Goal: Transaction & Acquisition: Book appointment/travel/reservation

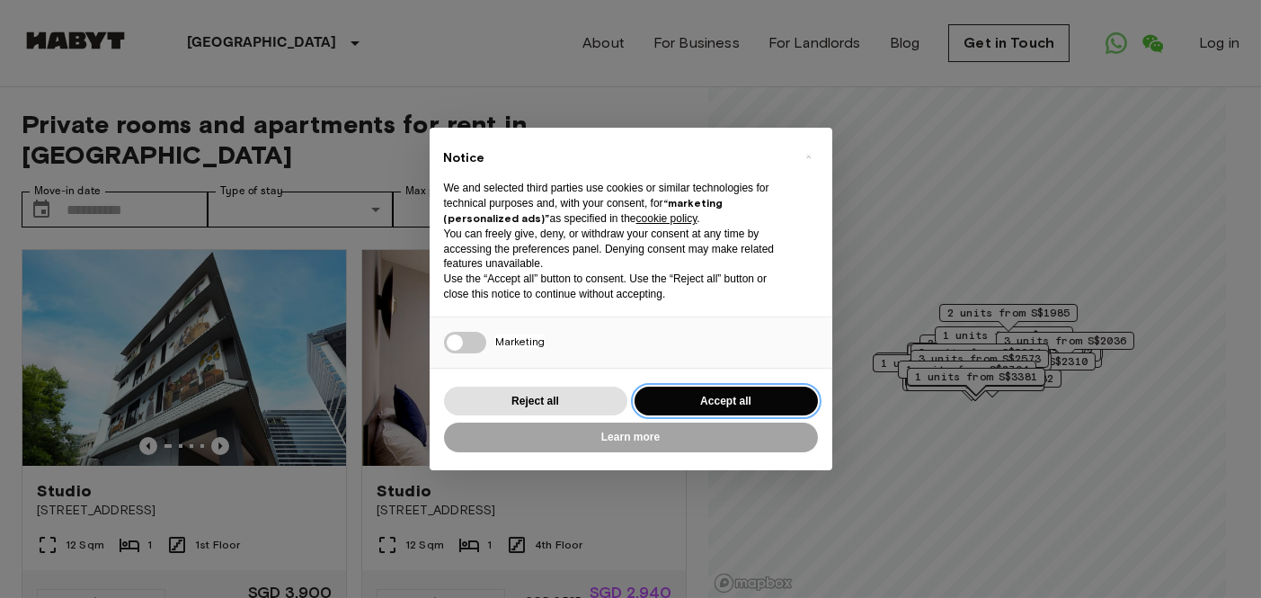
click at [680, 397] on button "Accept all" at bounding box center [725, 401] width 183 height 30
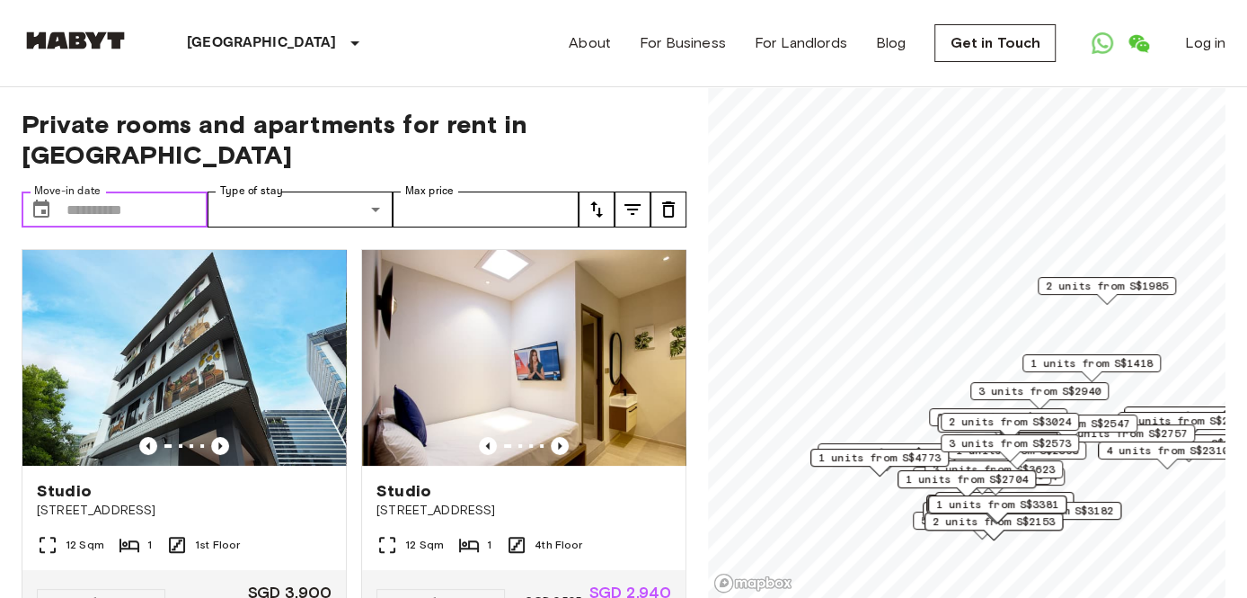
click at [145, 191] on input "Move-in date" at bounding box center [136, 209] width 141 height 36
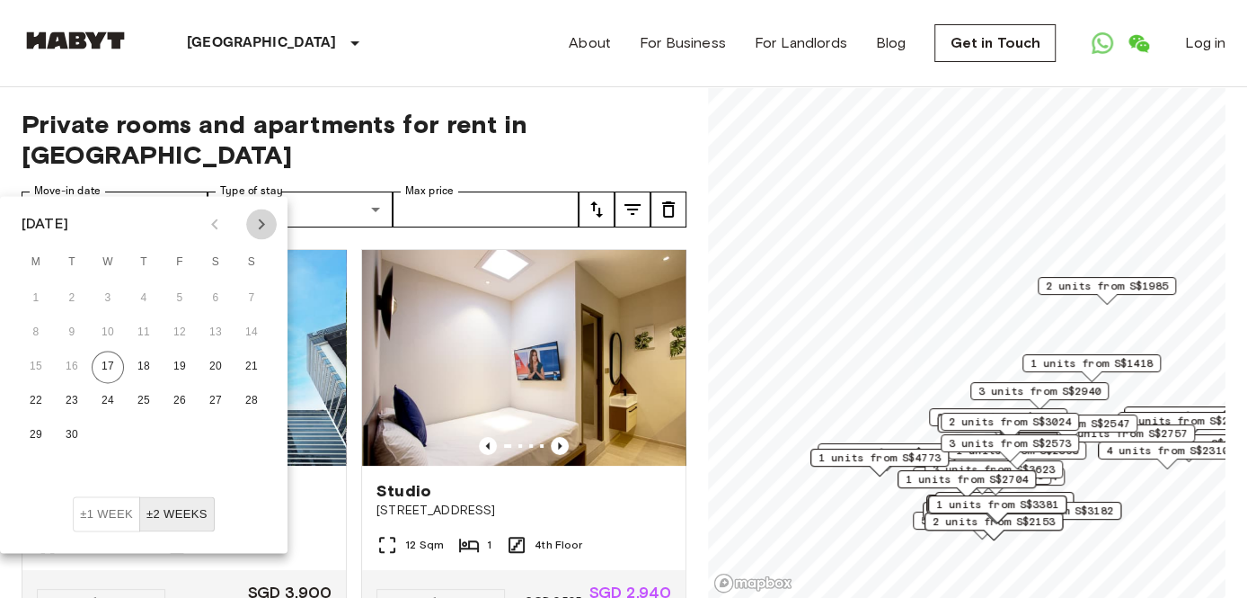
click at [256, 221] on icon "Next month" at bounding box center [262, 224] width 22 height 22
click at [257, 218] on icon "Next month" at bounding box center [262, 224] width 22 height 22
click at [41, 359] on button "15" at bounding box center [36, 366] width 32 height 32
type input "**********"
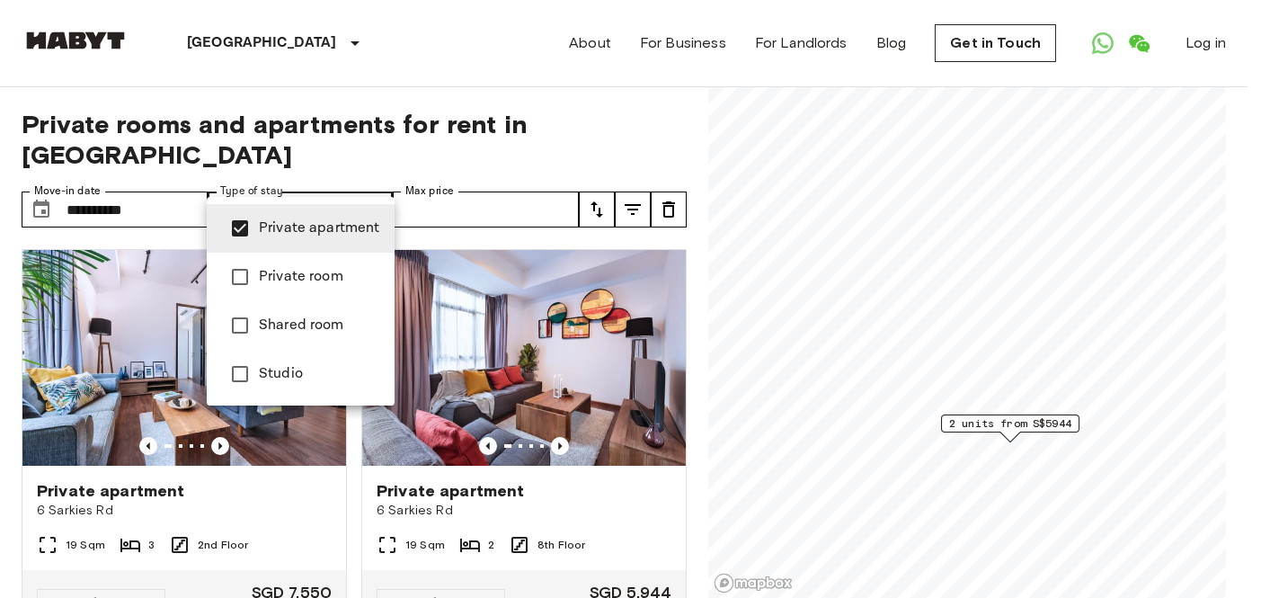
type input "**********"
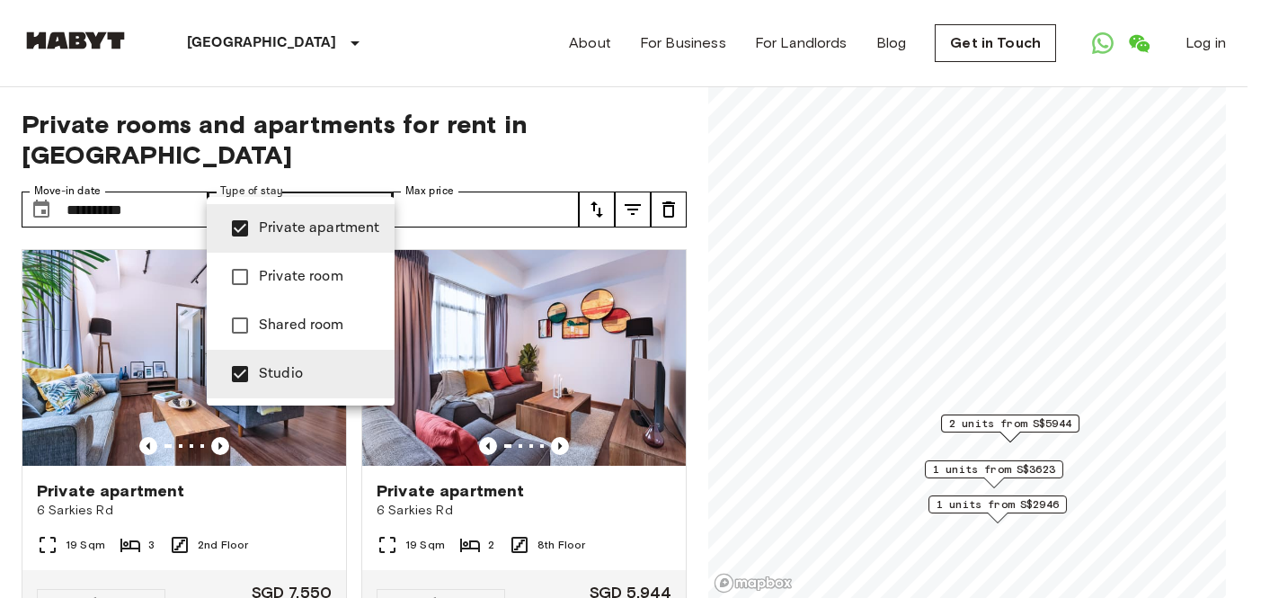
click at [527, 182] on div at bounding box center [630, 299] width 1261 height 598
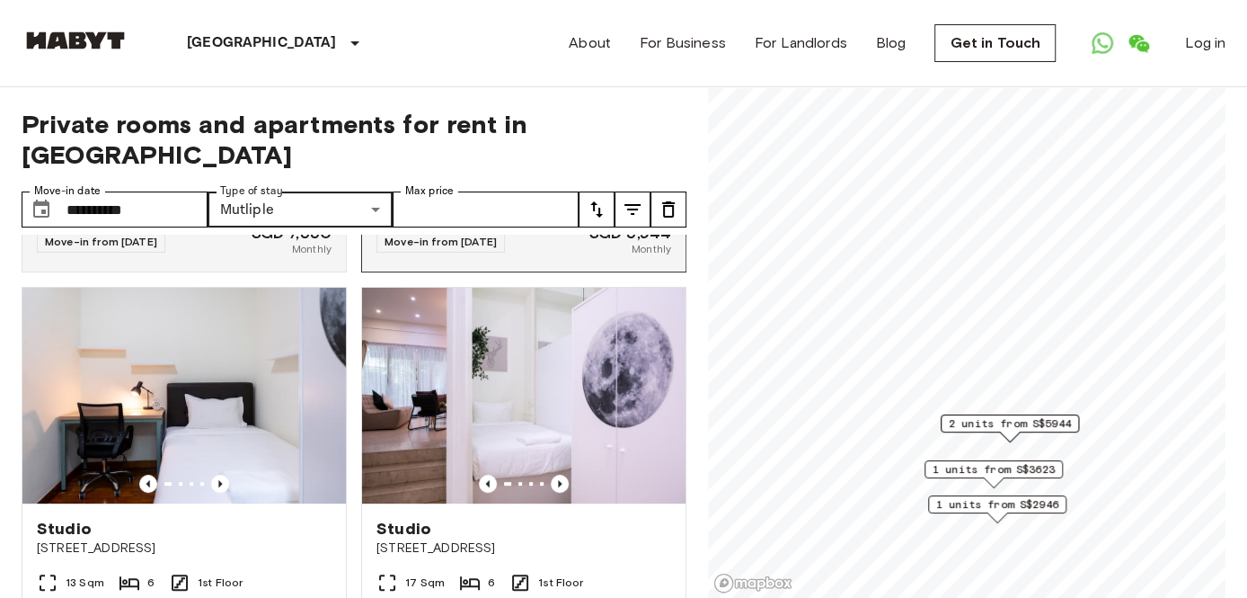
scroll to position [449, 0]
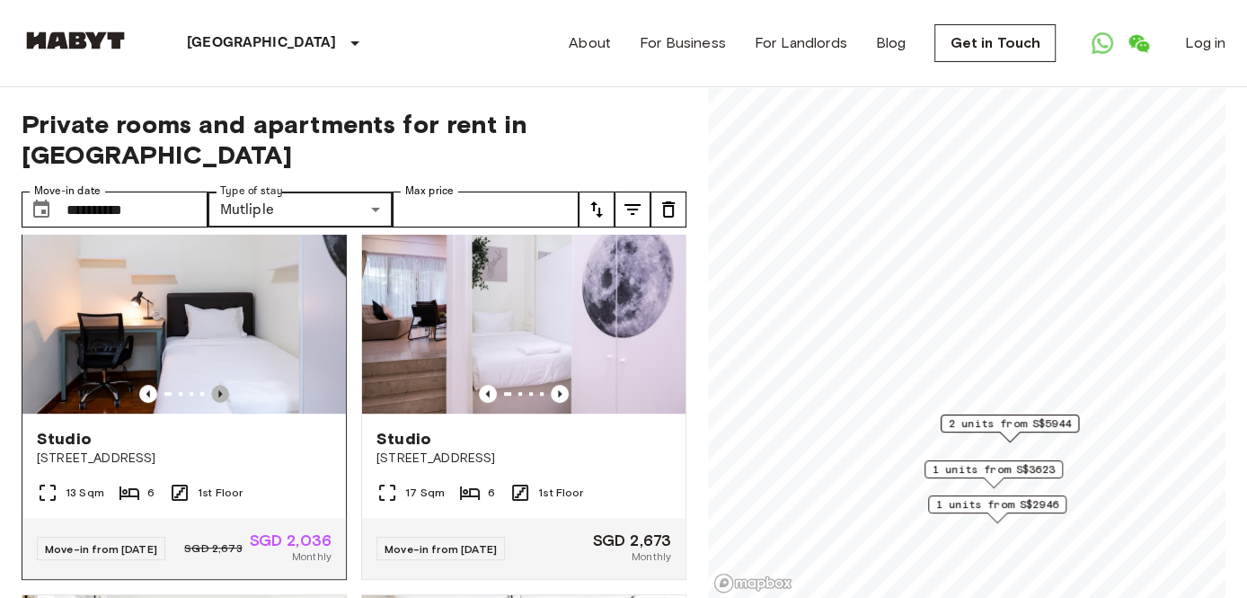
click at [214, 385] on icon "Previous image" at bounding box center [220, 394] width 18 height 18
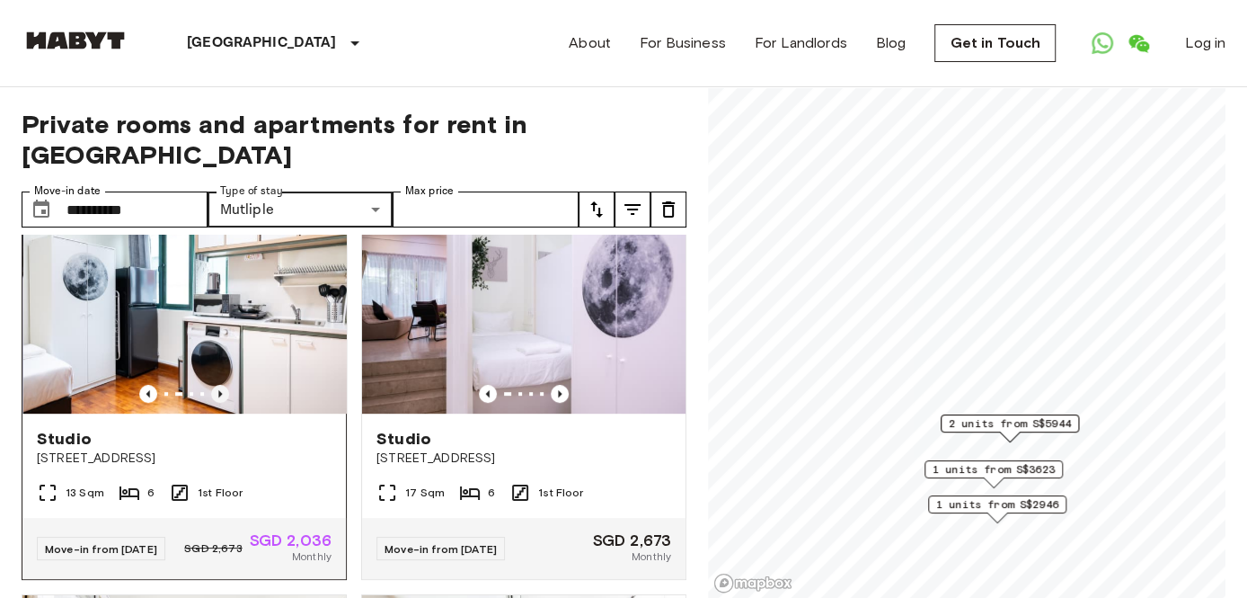
click at [214, 385] on icon "Previous image" at bounding box center [220, 394] width 18 height 18
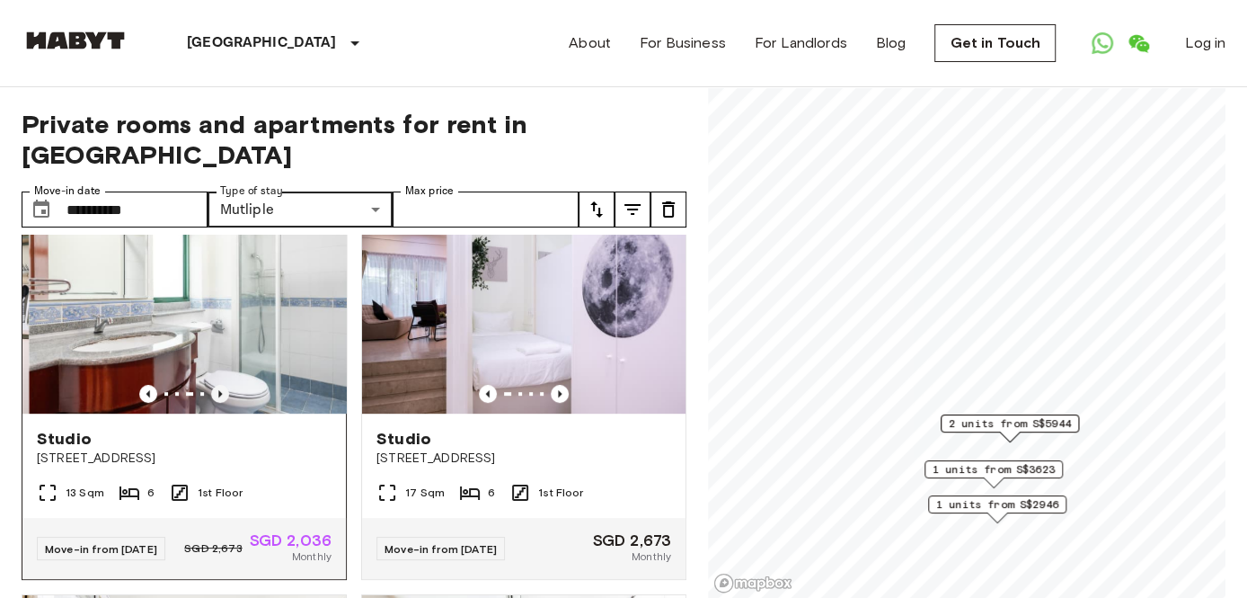
click at [214, 385] on icon "Previous image" at bounding box center [220, 394] width 18 height 18
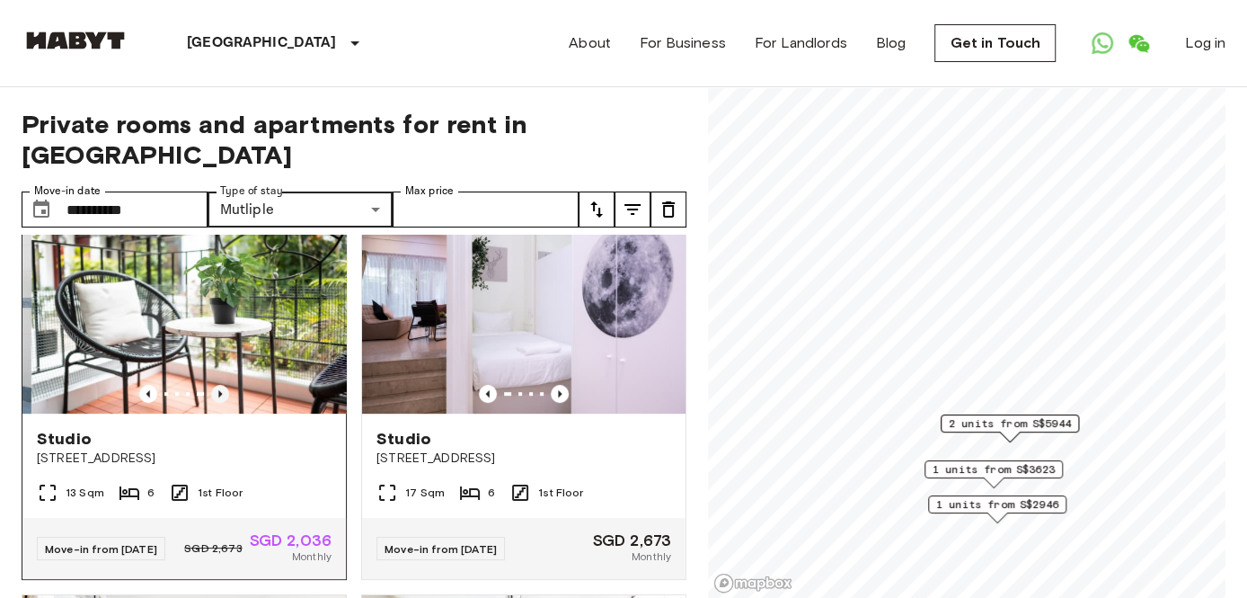
click at [214, 385] on icon "Previous image" at bounding box center [220, 394] width 18 height 18
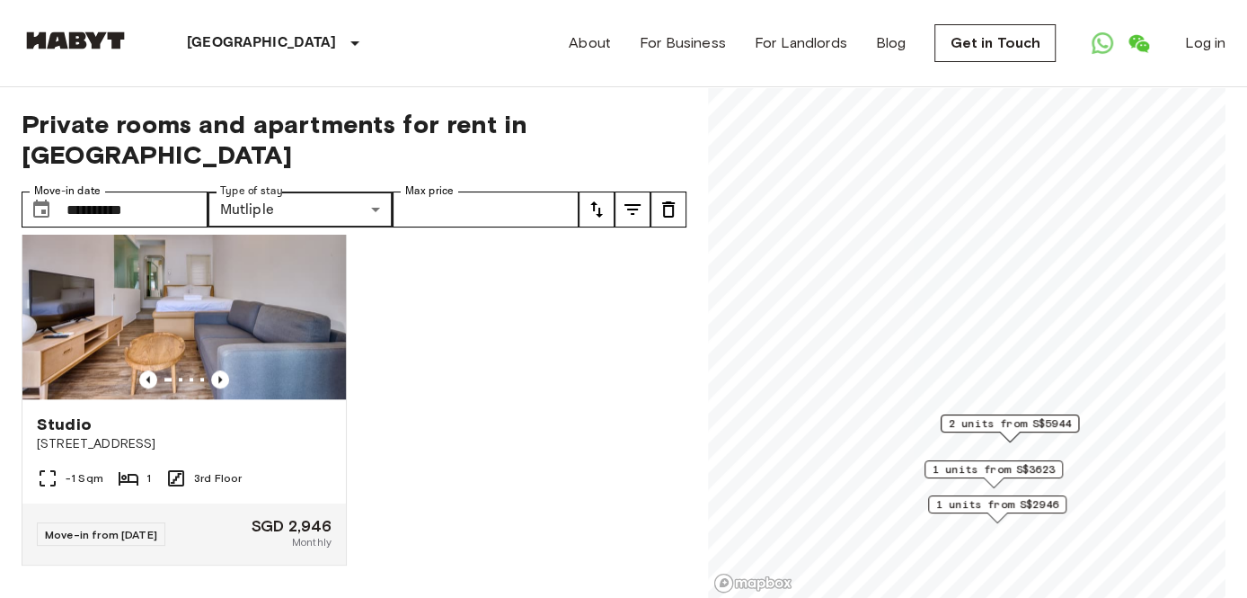
scroll to position [1292, 0]
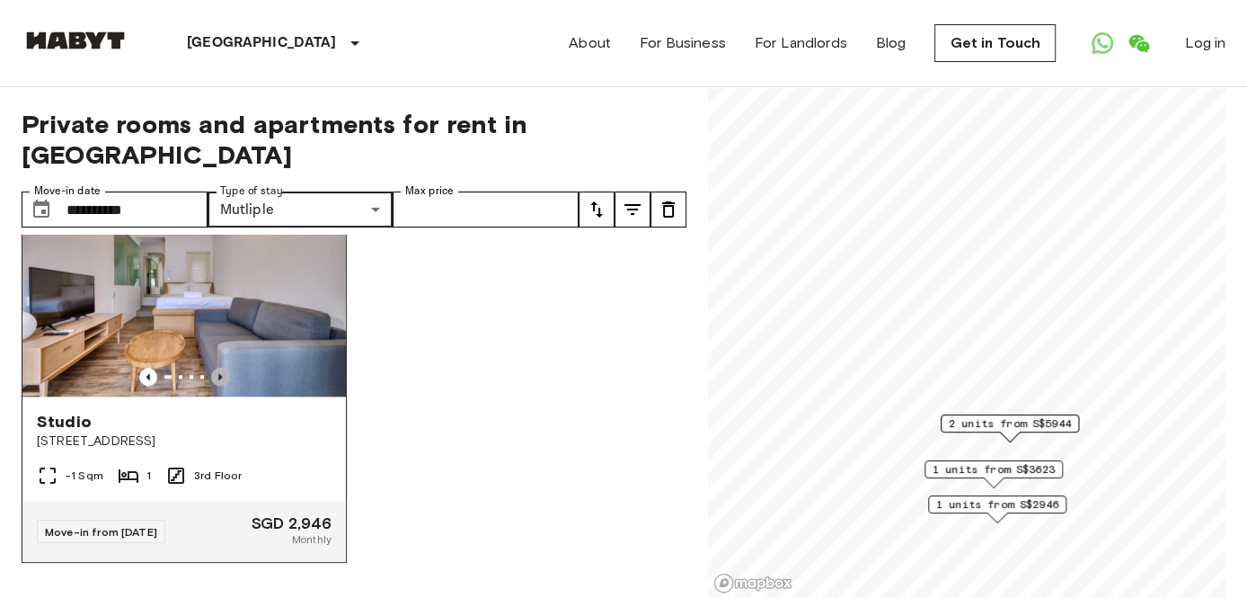
click at [219, 368] on icon "Previous image" at bounding box center [220, 377] width 18 height 18
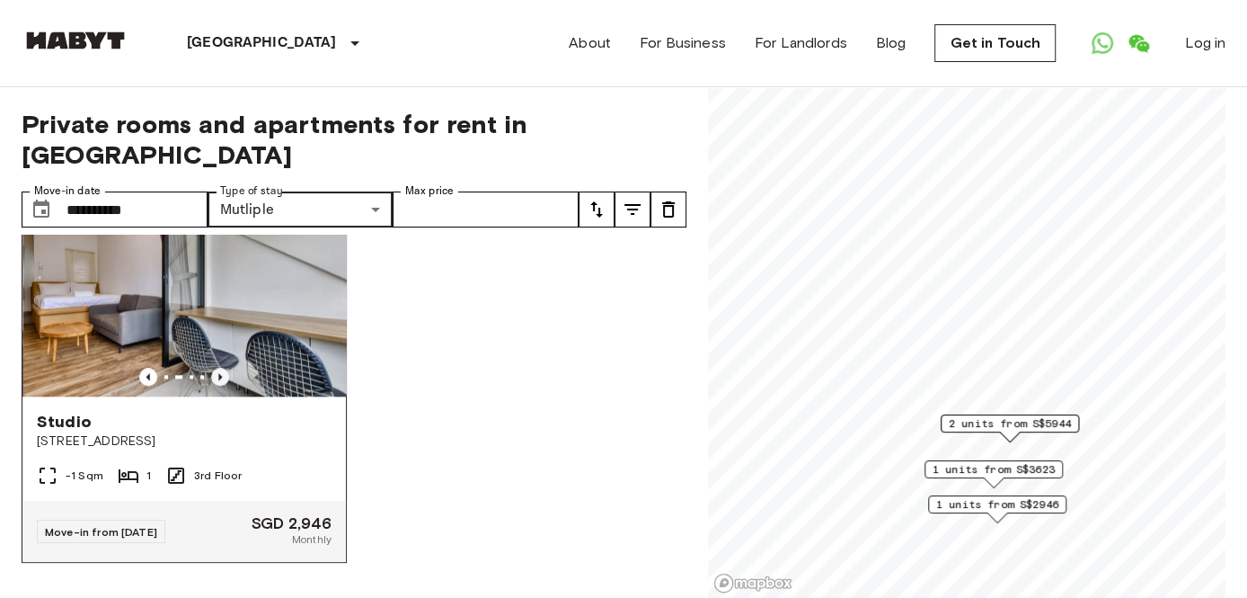
click at [219, 368] on icon "Previous image" at bounding box center [220, 377] width 18 height 18
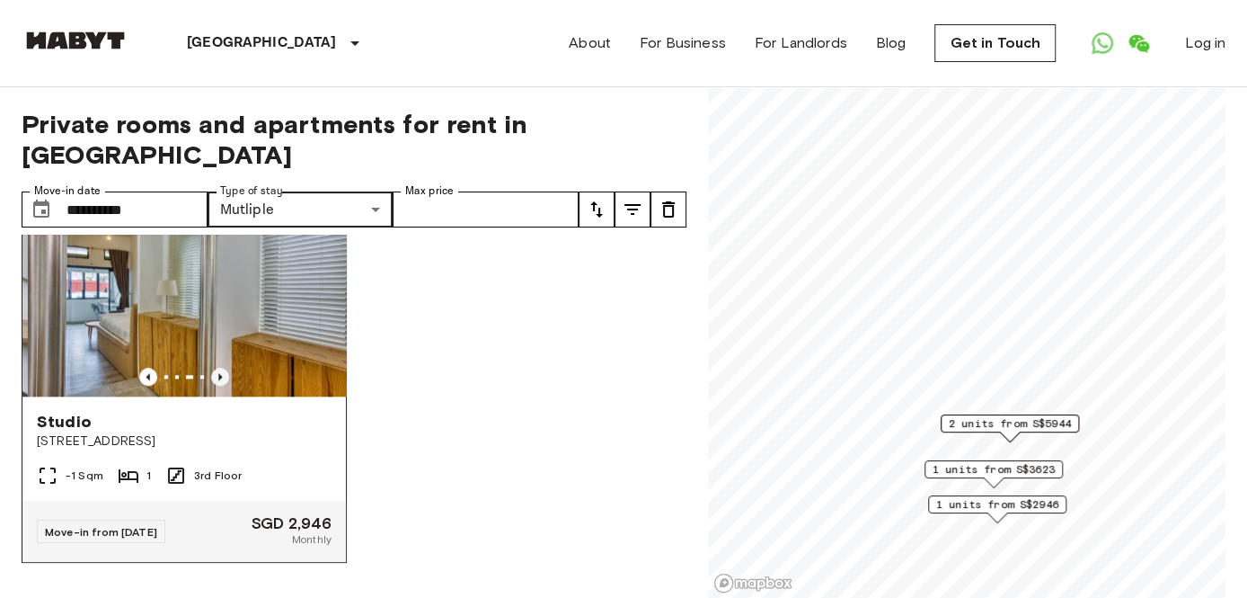
click at [219, 368] on icon "Previous image" at bounding box center [220, 377] width 18 height 18
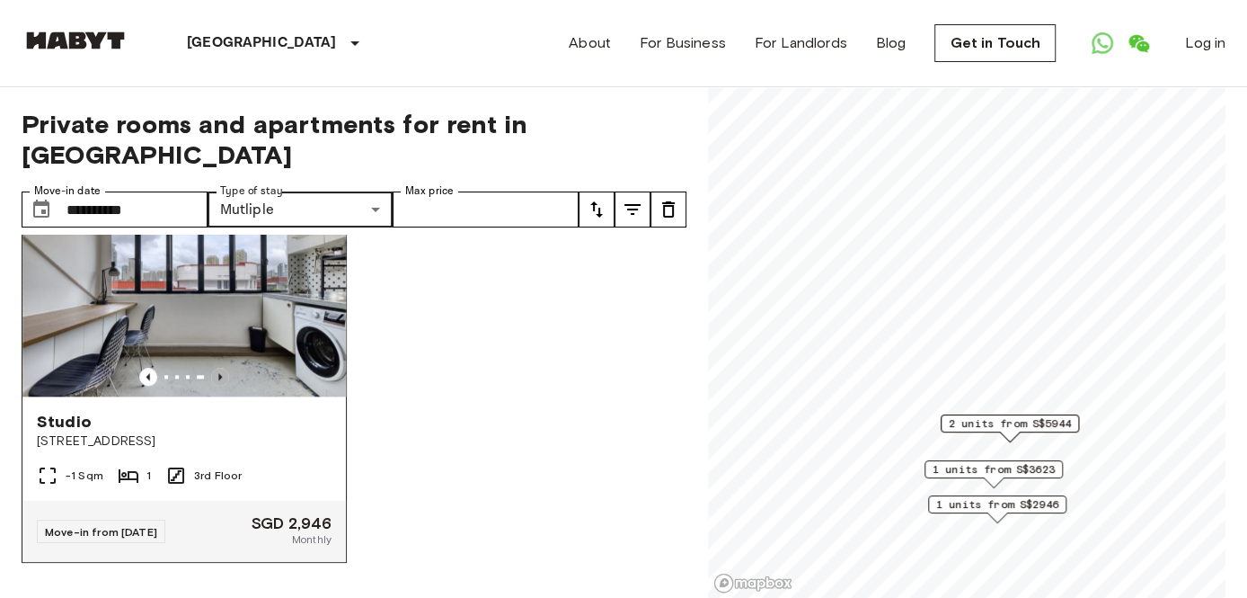
click at [219, 368] on icon "Previous image" at bounding box center [220, 377] width 18 height 18
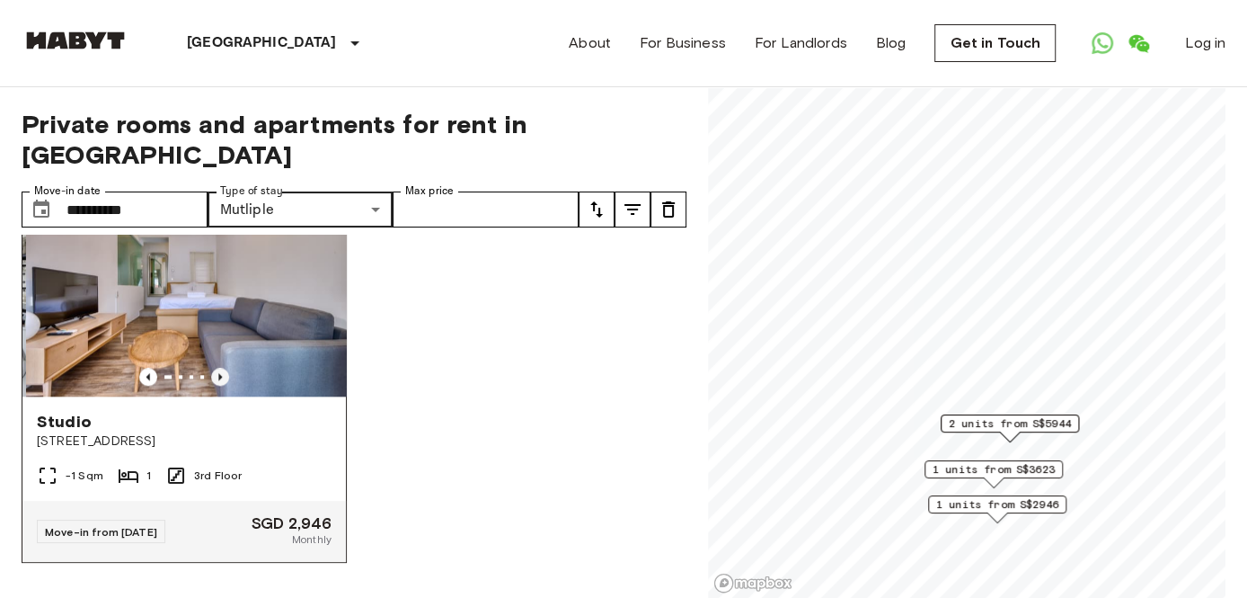
click at [219, 368] on icon "Previous image" at bounding box center [220, 377] width 18 height 18
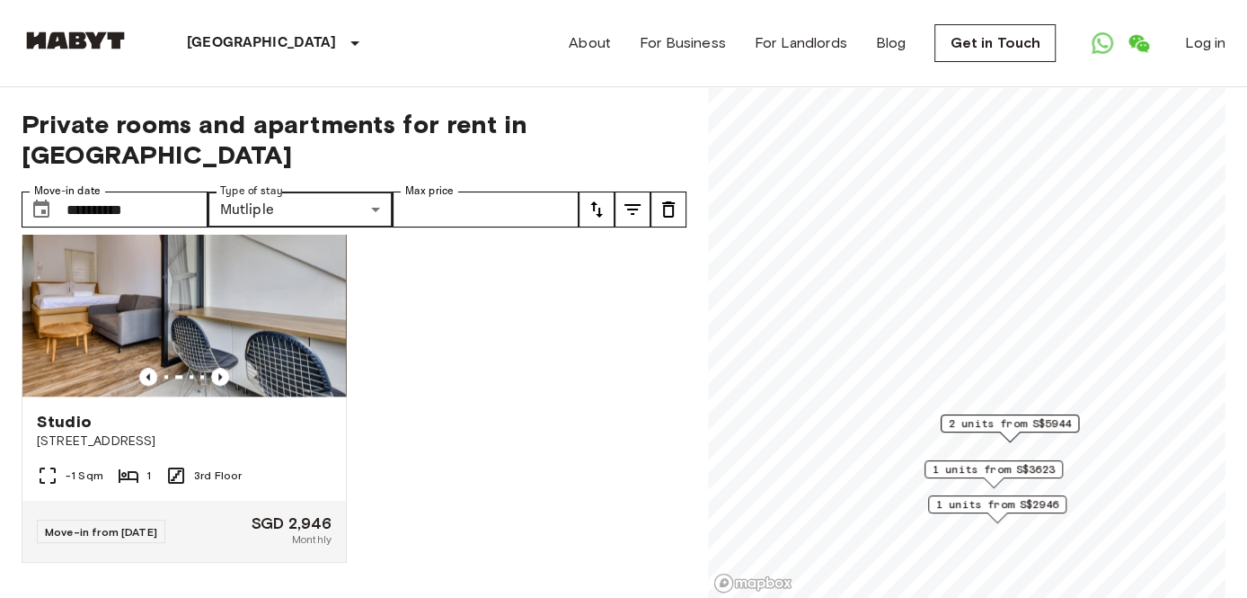
scroll to position [932, 0]
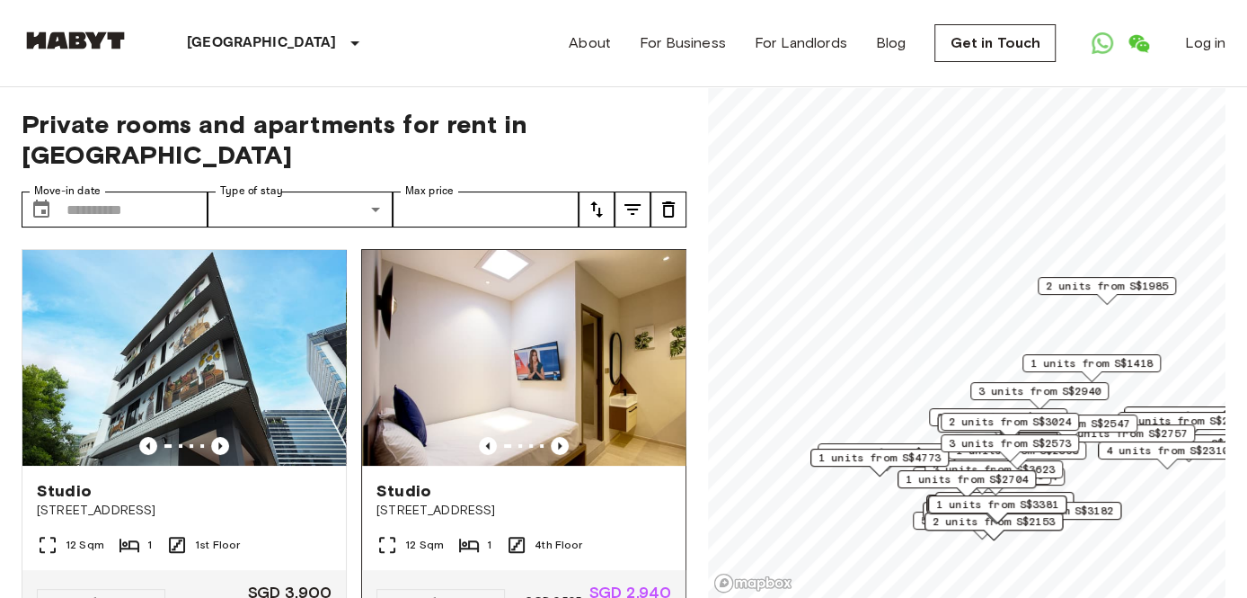
click at [560, 437] on div at bounding box center [524, 446] width 324 height 18
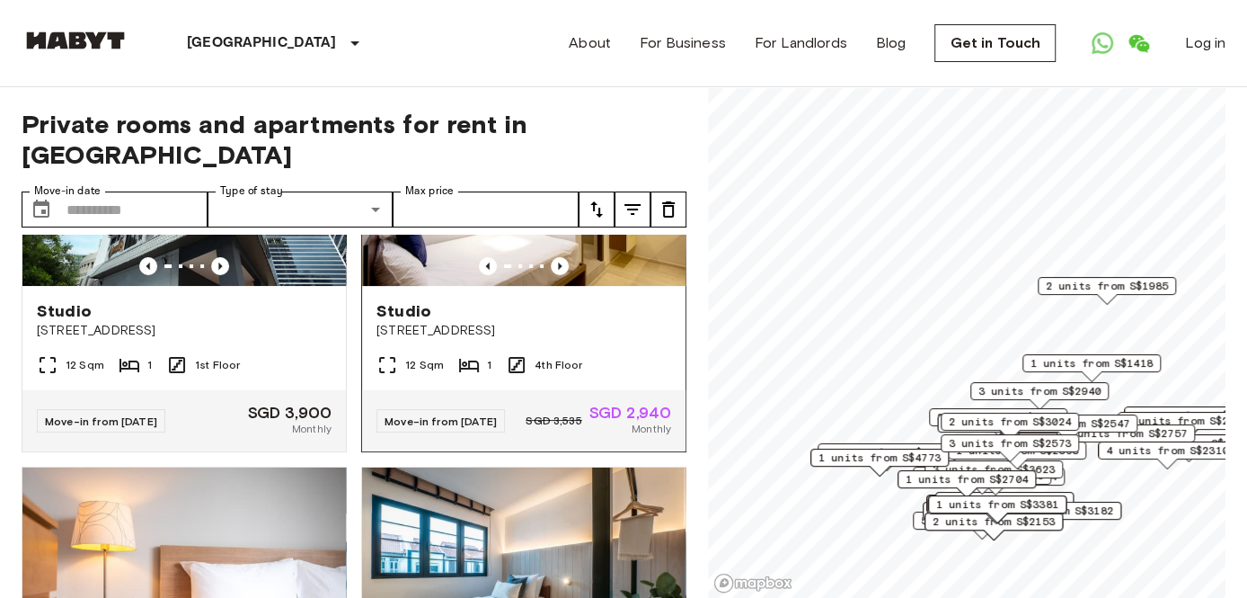
scroll to position [90, 0]
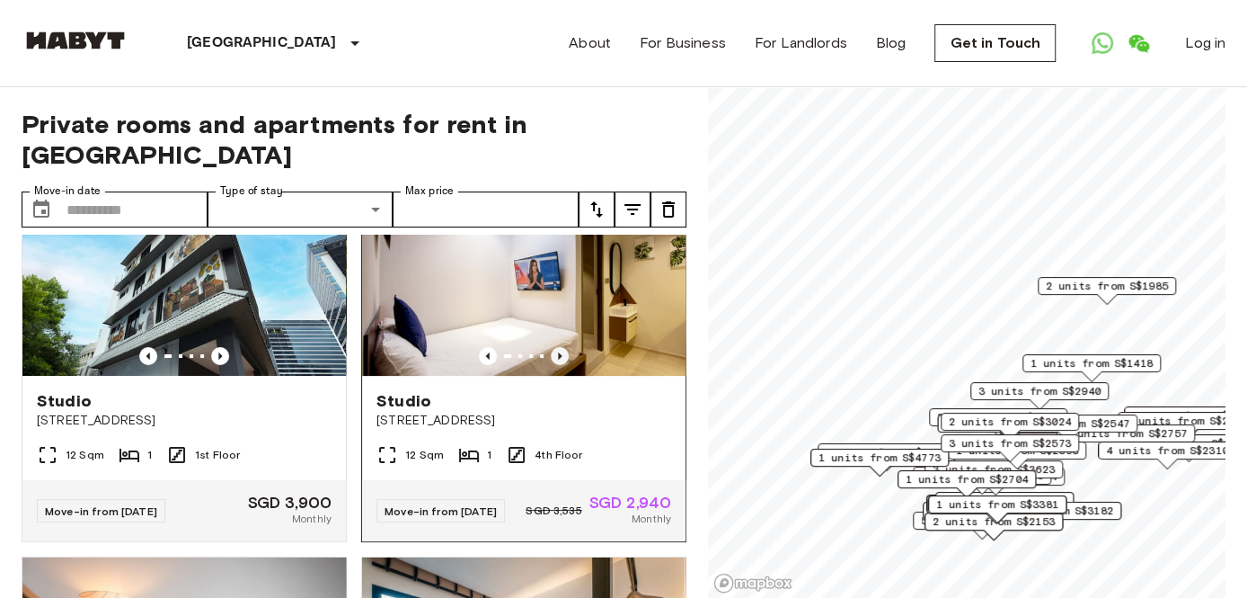
click at [551, 347] on icon "Previous image" at bounding box center [560, 356] width 18 height 18
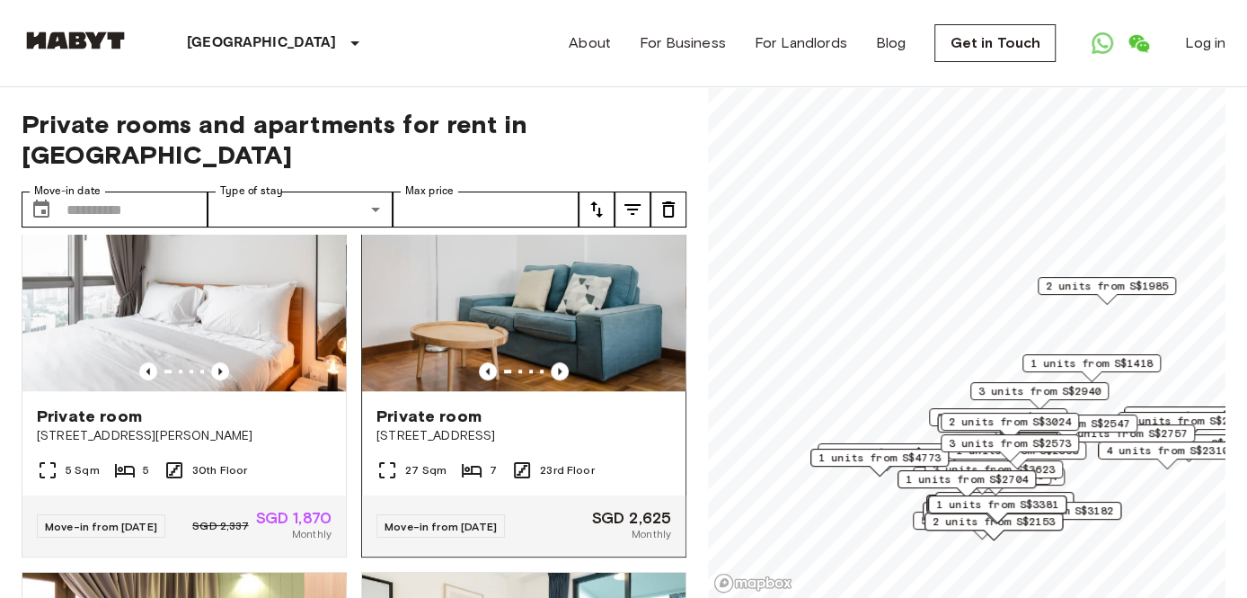
scroll to position [898, 0]
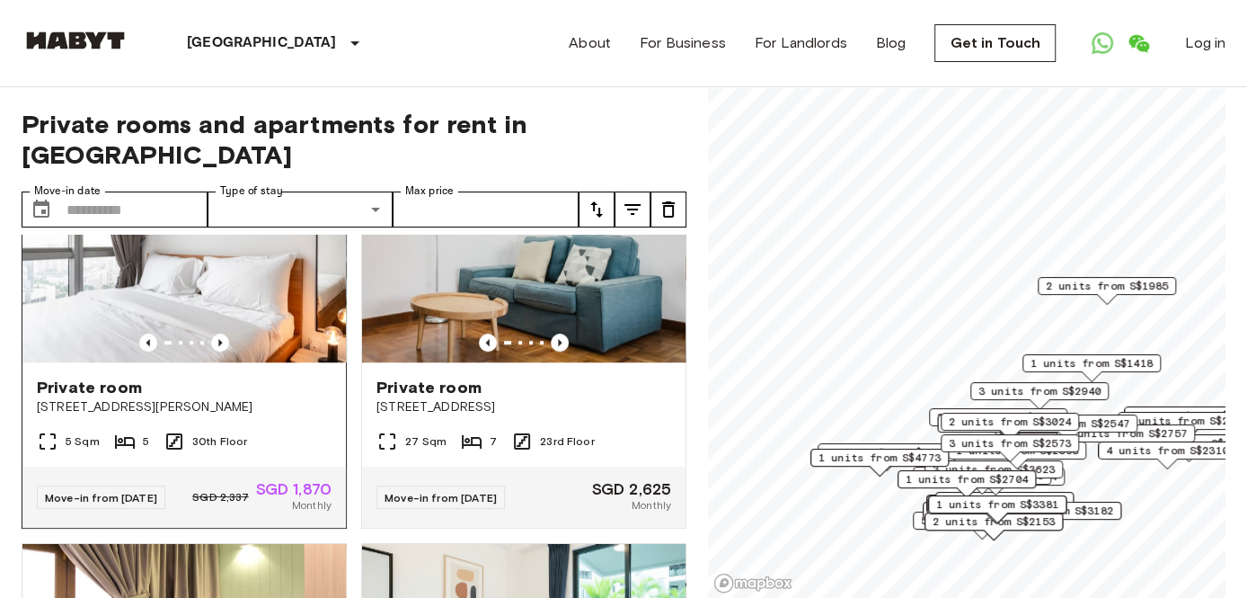
click at [226, 339] on div at bounding box center [184, 342] width 324 height 18
click at [220, 348] on icon "Previous image" at bounding box center [220, 342] width 18 height 18
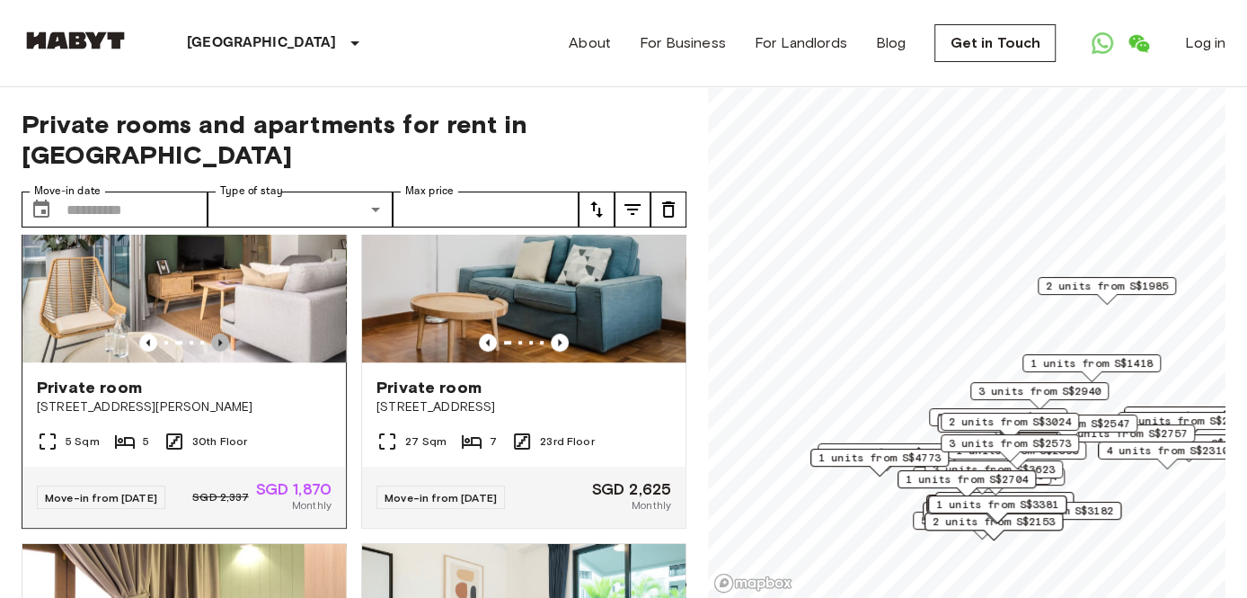
click at [220, 348] on icon "Previous image" at bounding box center [220, 342] width 18 height 18
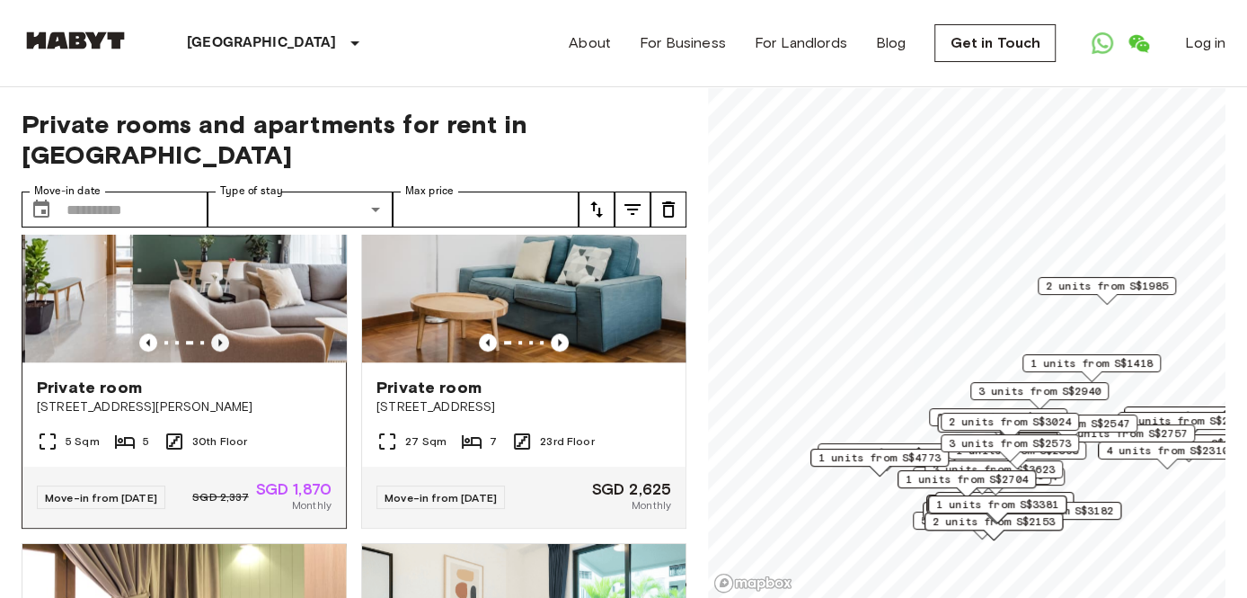
click at [220, 347] on icon "Previous image" at bounding box center [220, 342] width 18 height 18
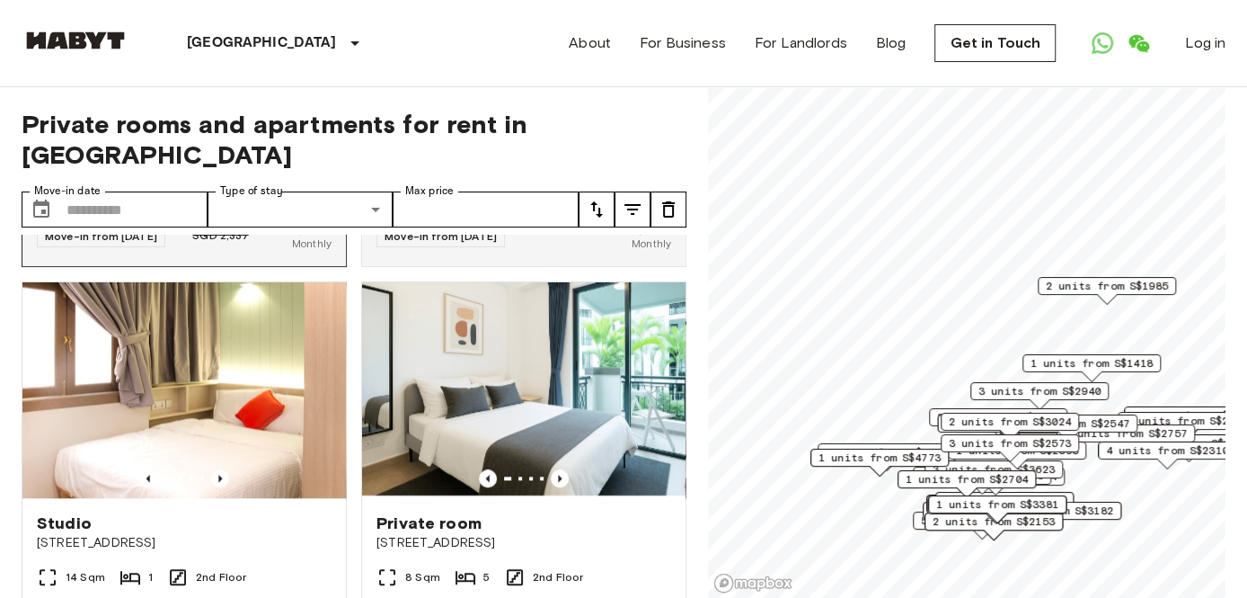
scroll to position [1258, 0]
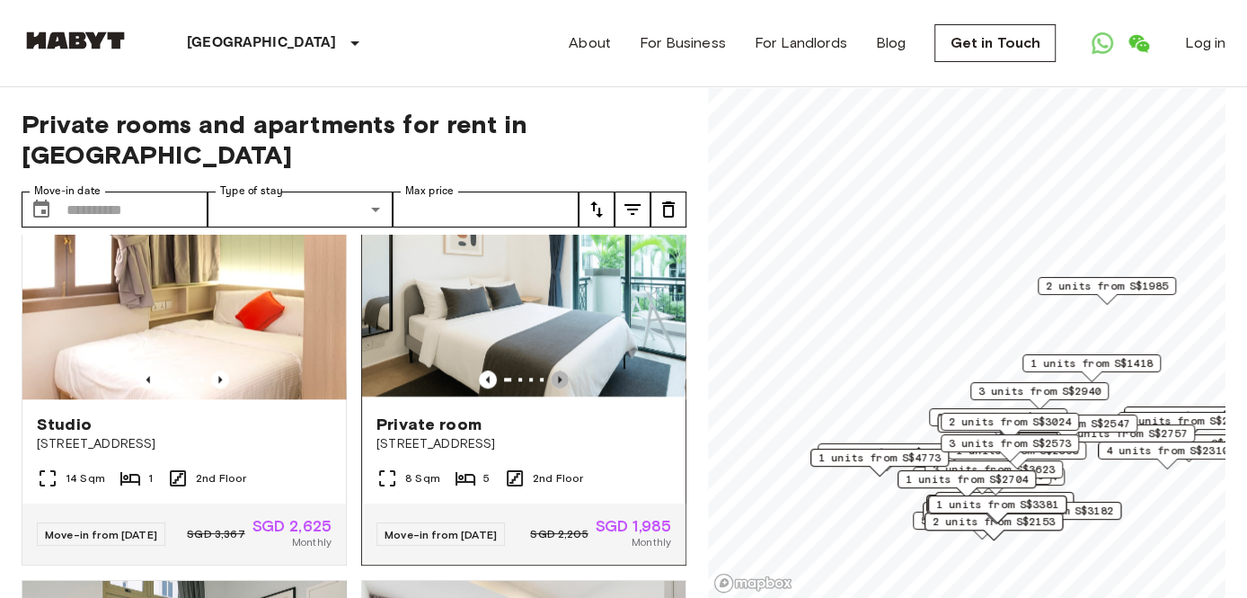
click at [558, 383] on icon "Previous image" at bounding box center [560, 379] width 4 height 7
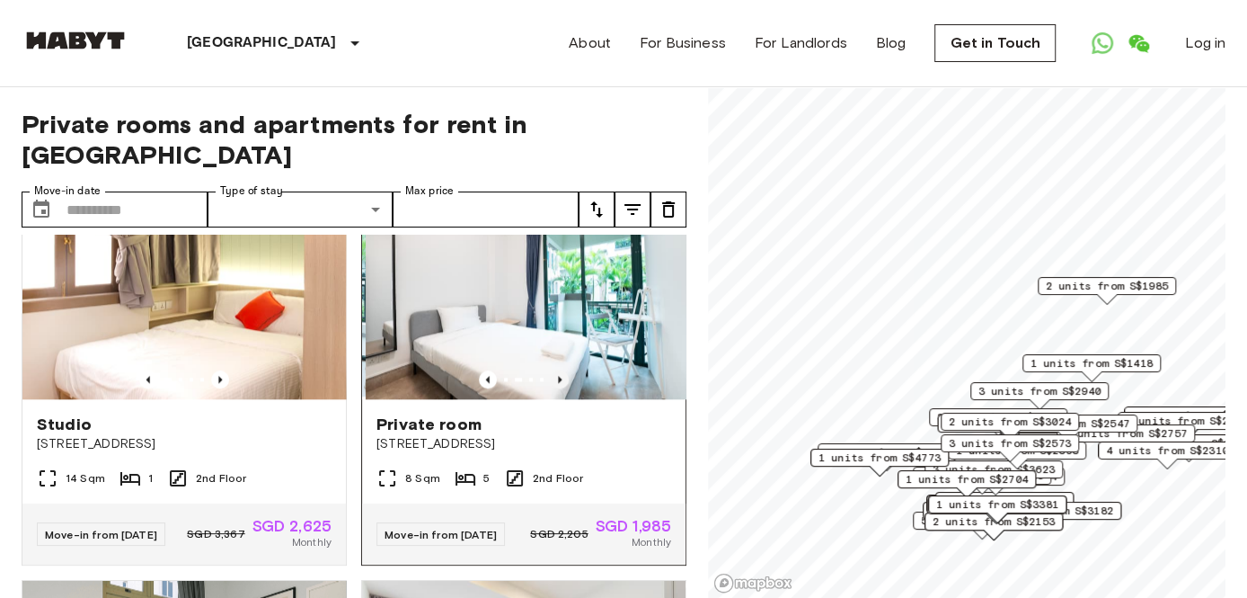
click at [558, 383] on icon "Previous image" at bounding box center [560, 379] width 4 height 7
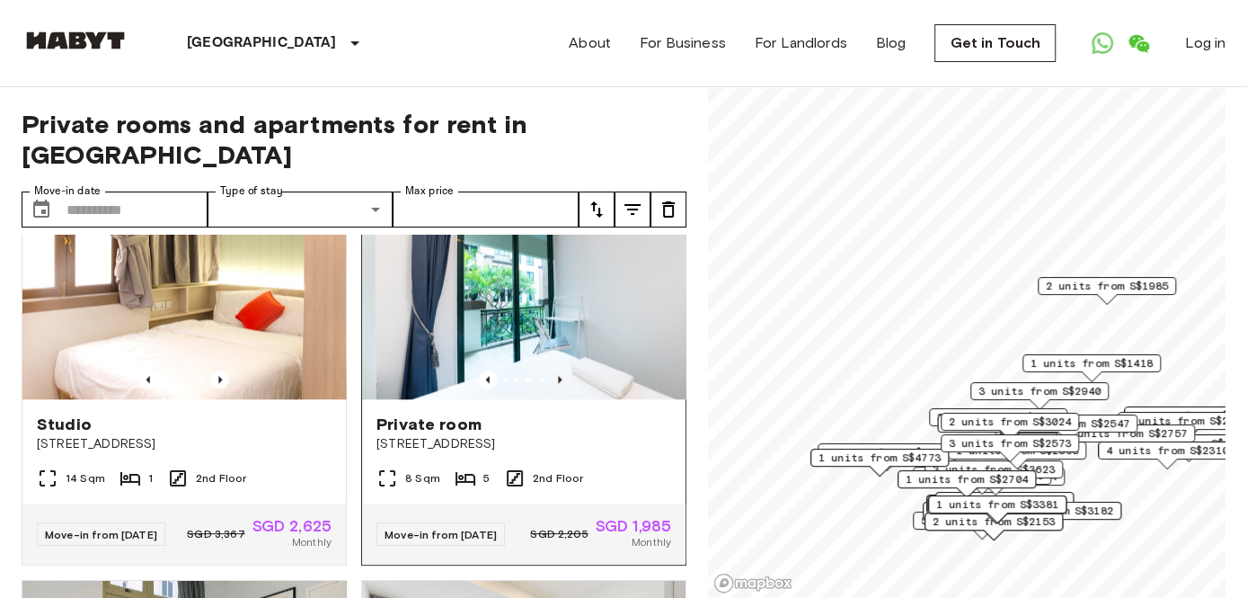
click at [558, 383] on icon "Previous image" at bounding box center [560, 379] width 4 height 7
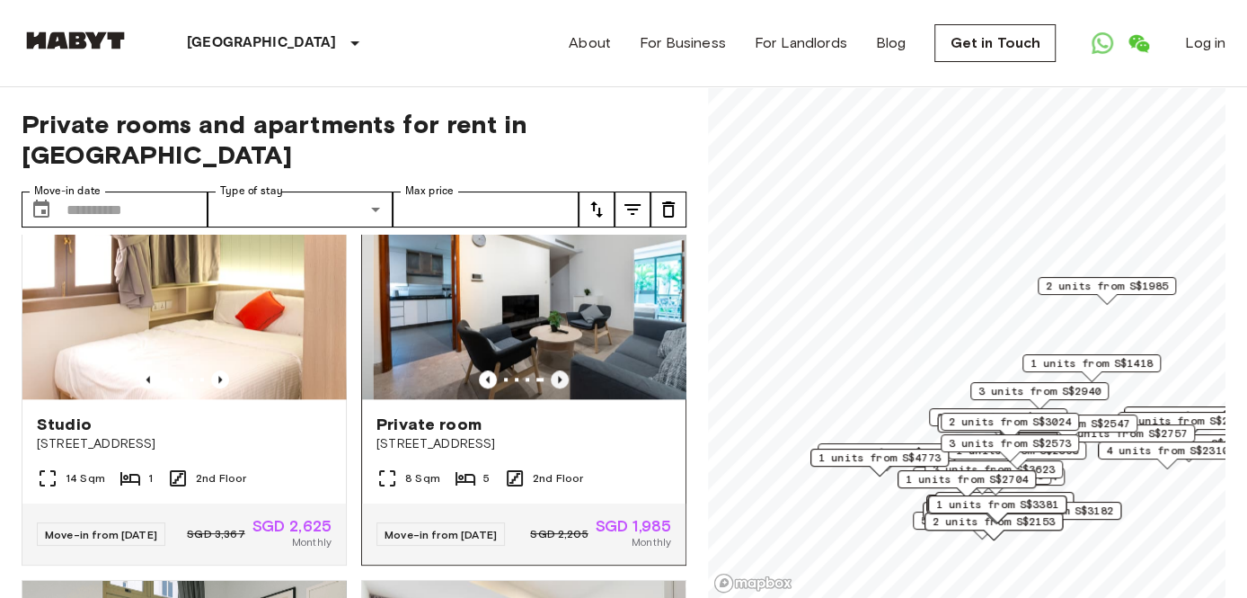
click at [558, 383] on icon "Previous image" at bounding box center [560, 379] width 4 height 7
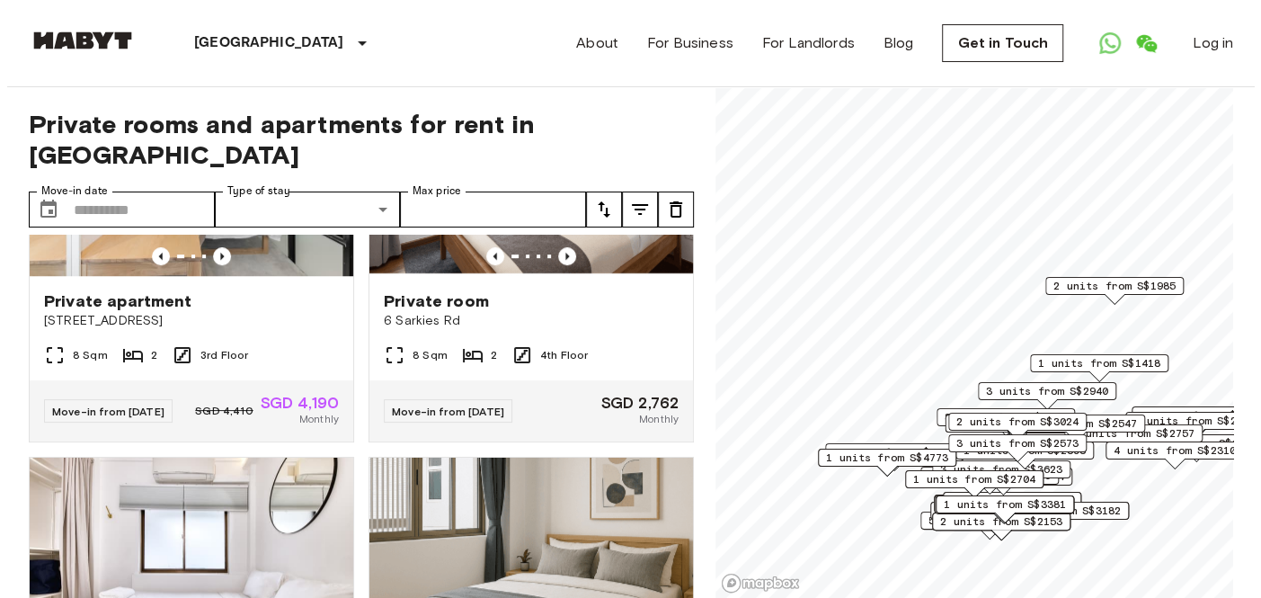
scroll to position [5084, 0]
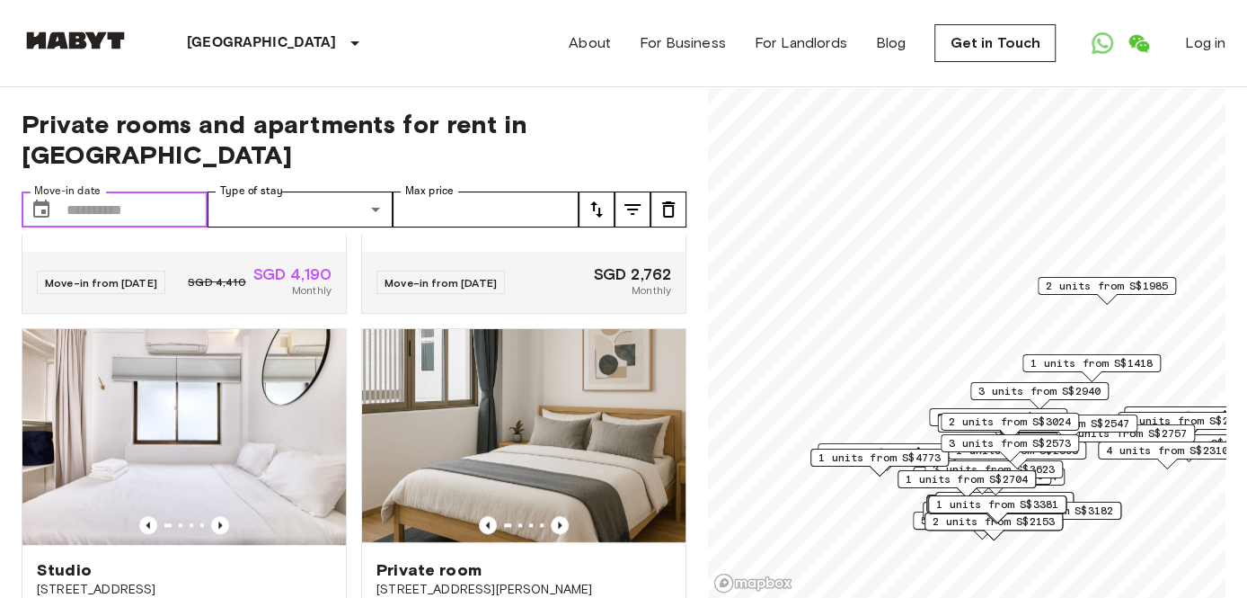
click at [165, 191] on input "Move-in date" at bounding box center [136, 209] width 141 height 36
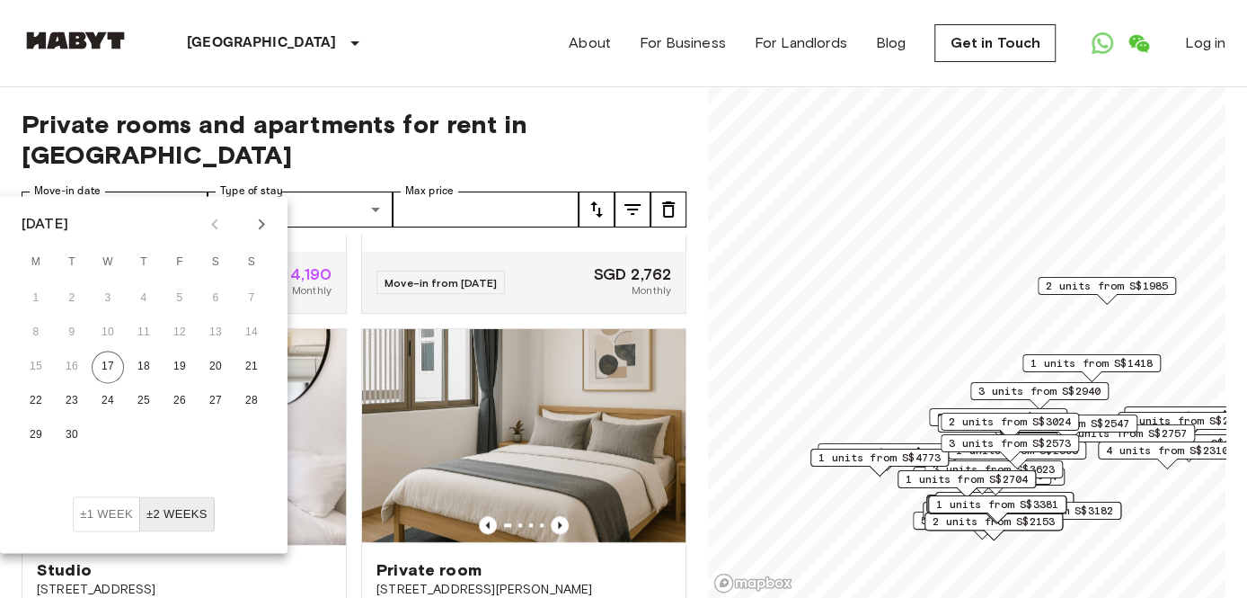
click at [256, 220] on icon "Next month" at bounding box center [262, 224] width 22 height 22
click at [256, 217] on icon "Next month" at bounding box center [262, 224] width 22 height 22
click at [211, 219] on icon "Previous month" at bounding box center [215, 224] width 22 height 22
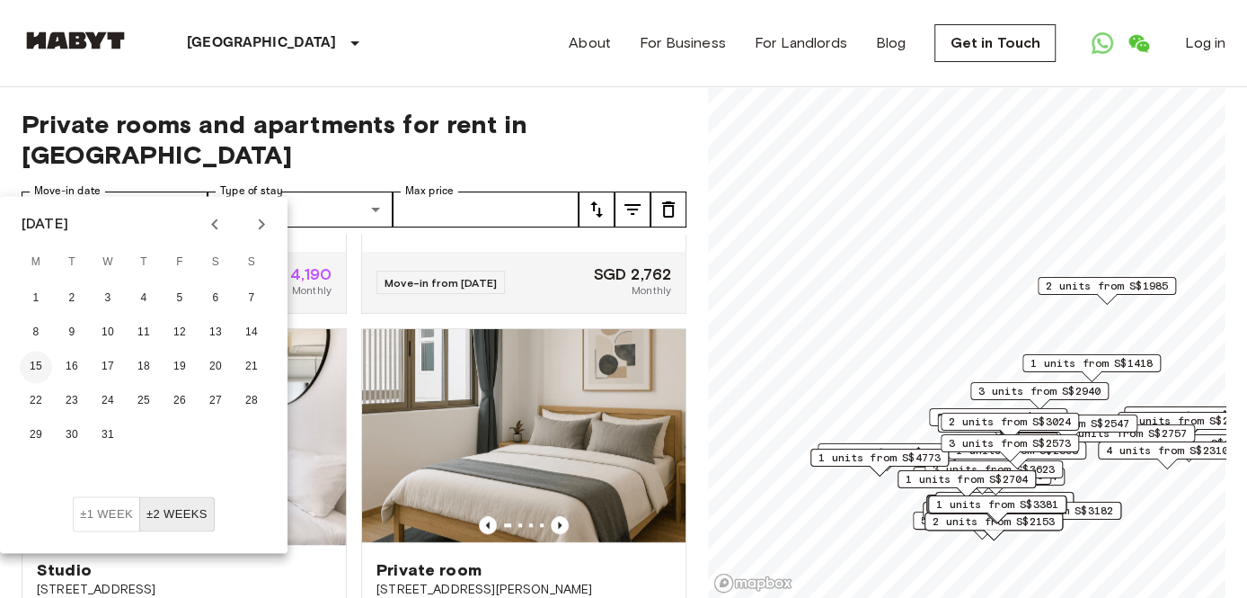
drag, startPoint x: 43, startPoint y: 367, endPoint x: 262, endPoint y: 260, distance: 244.0
click at [43, 366] on button "15" at bounding box center [36, 366] width 32 height 32
type input "**********"
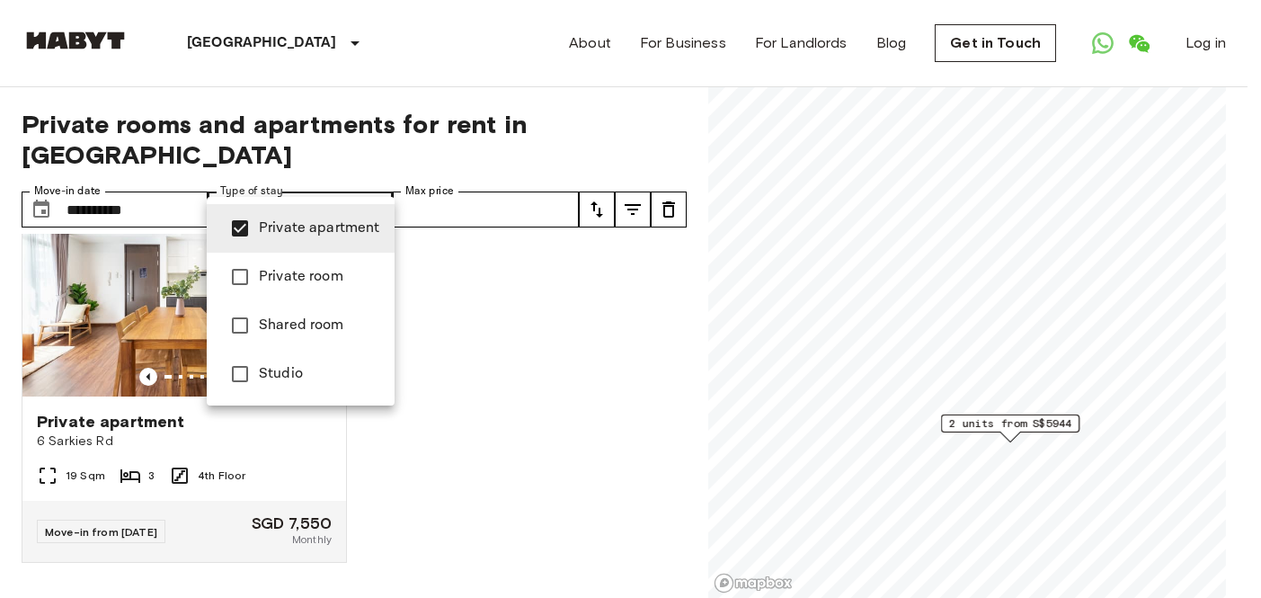
scroll to position [467, 0]
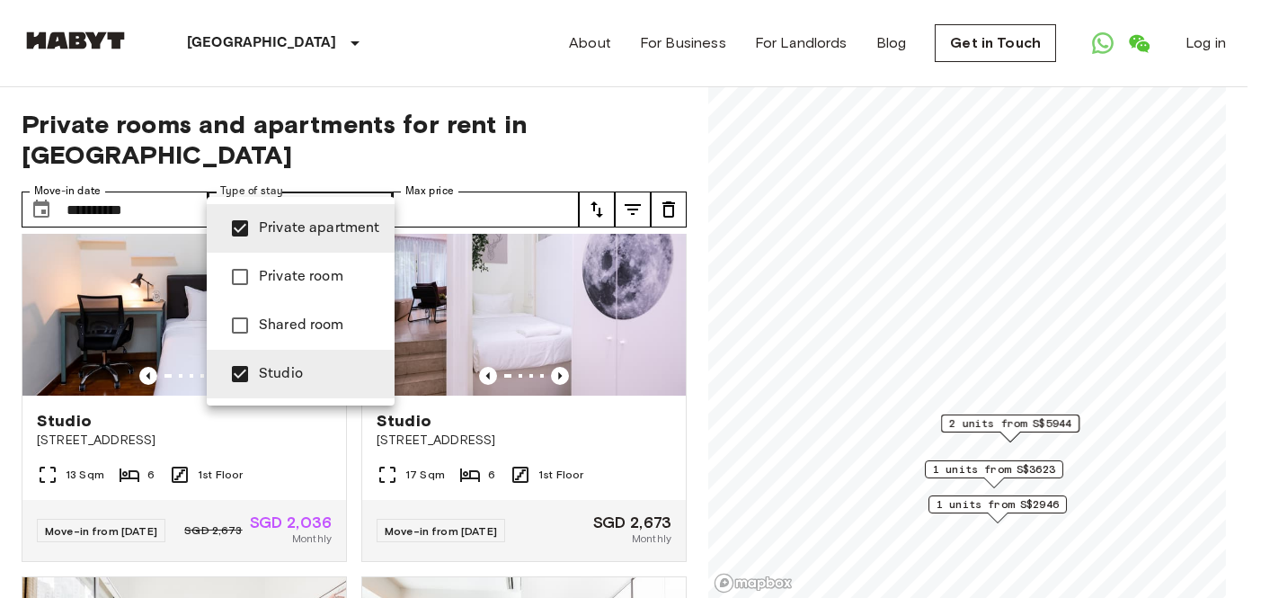
scroll to position [886, 0]
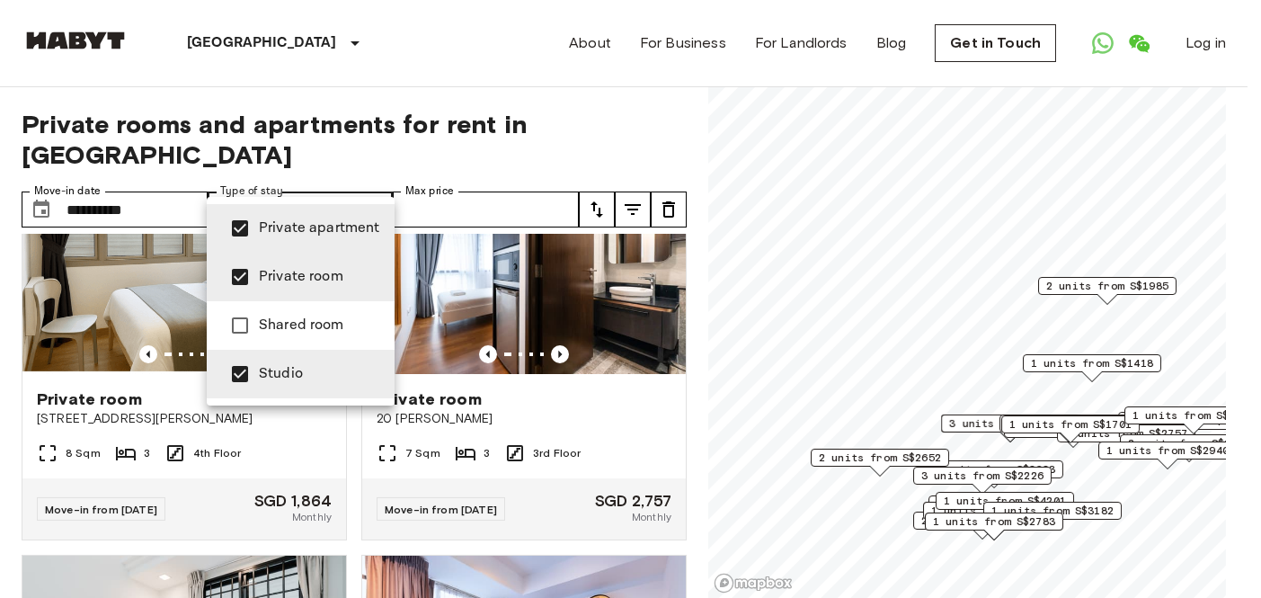
scroll to position [7397, 0]
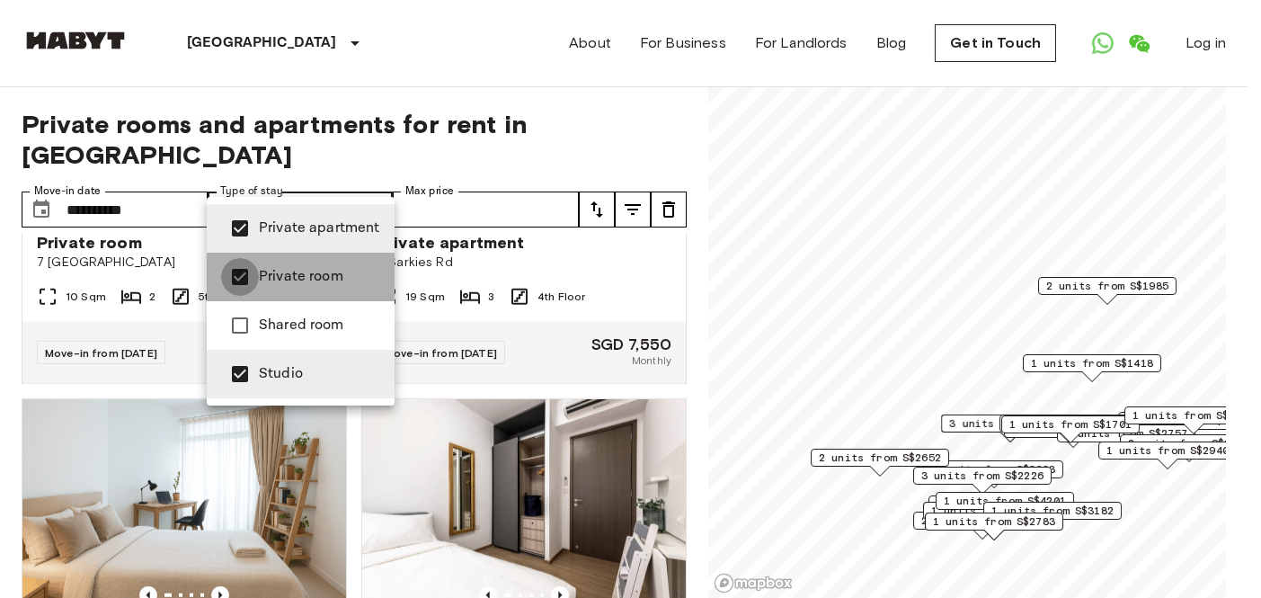
type input "**********"
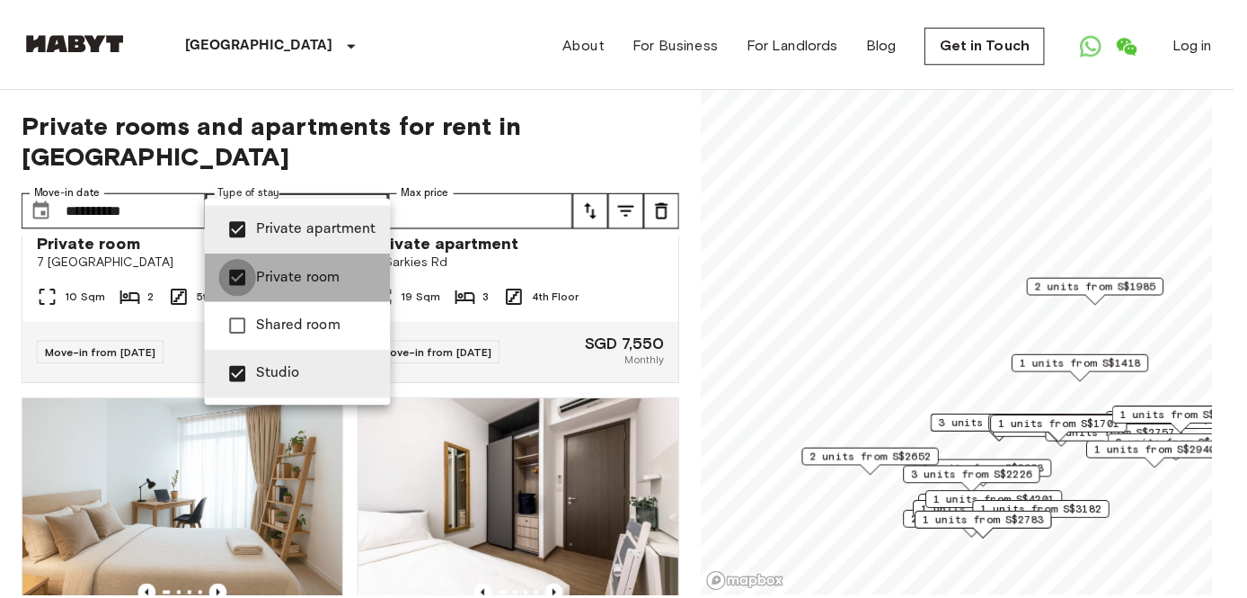
scroll to position [886, 0]
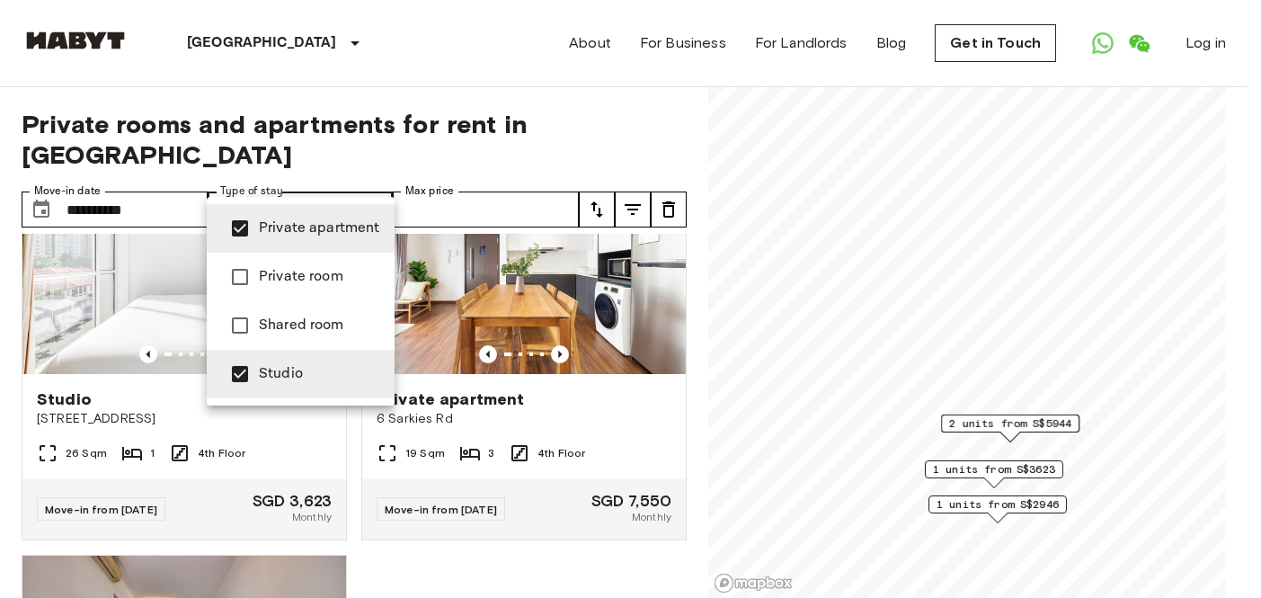
click at [667, 129] on div at bounding box center [630, 299] width 1261 height 598
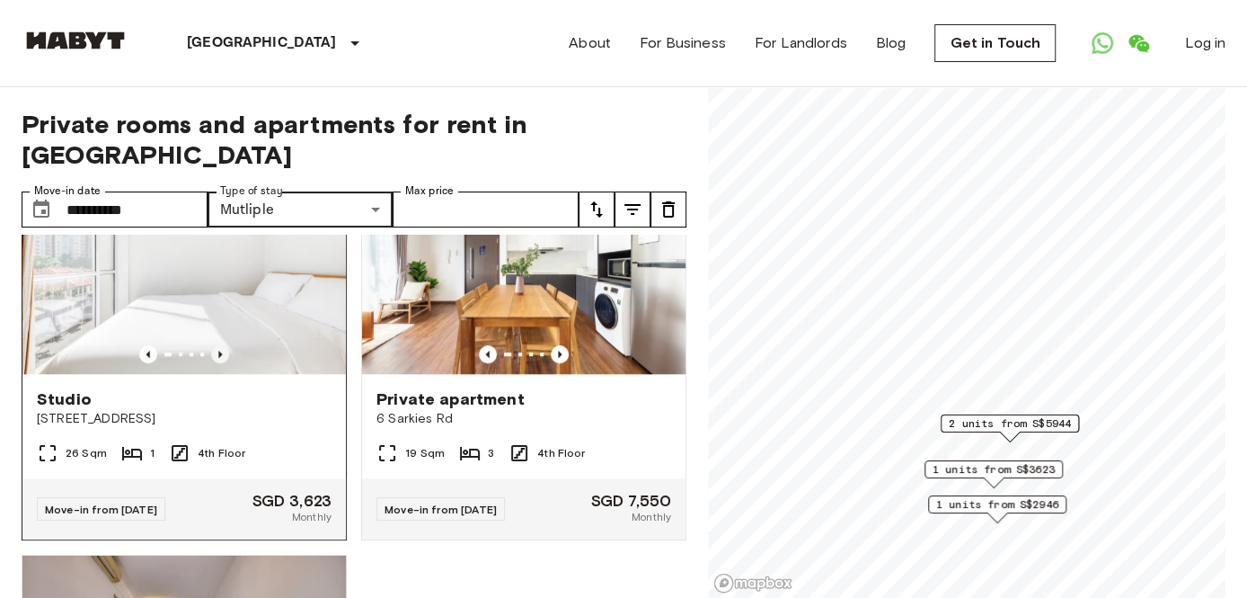
click at [218, 350] on icon "Previous image" at bounding box center [220, 353] width 4 height 7
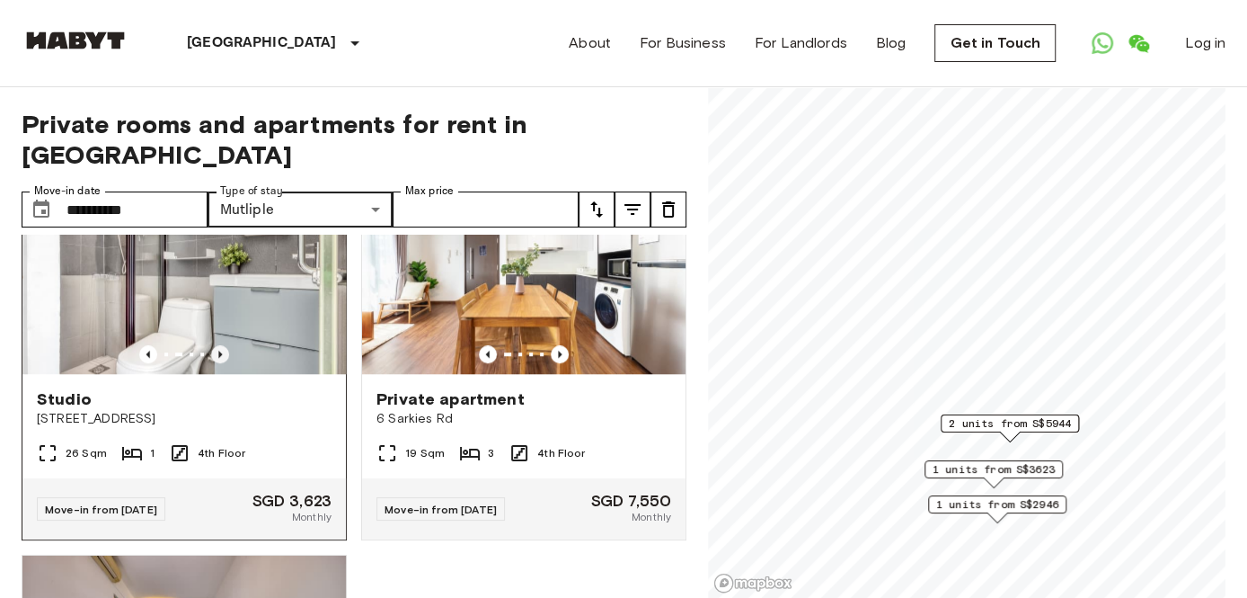
click at [217, 346] on icon "Previous image" at bounding box center [220, 354] width 18 height 18
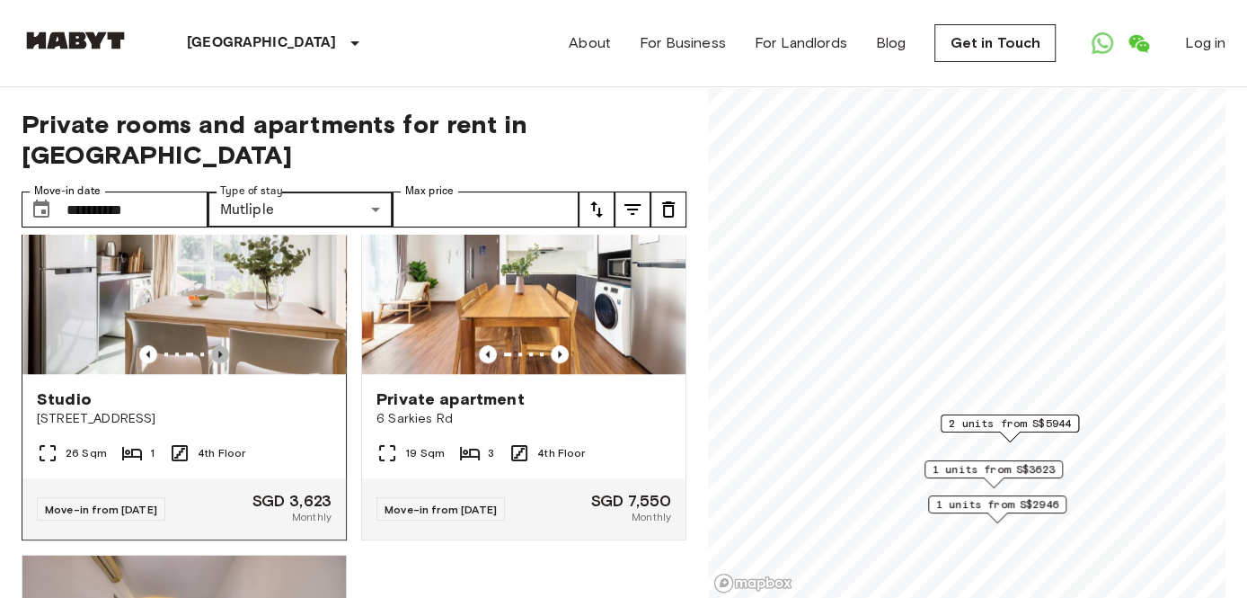
click at [217, 346] on icon "Previous image" at bounding box center [220, 354] width 18 height 18
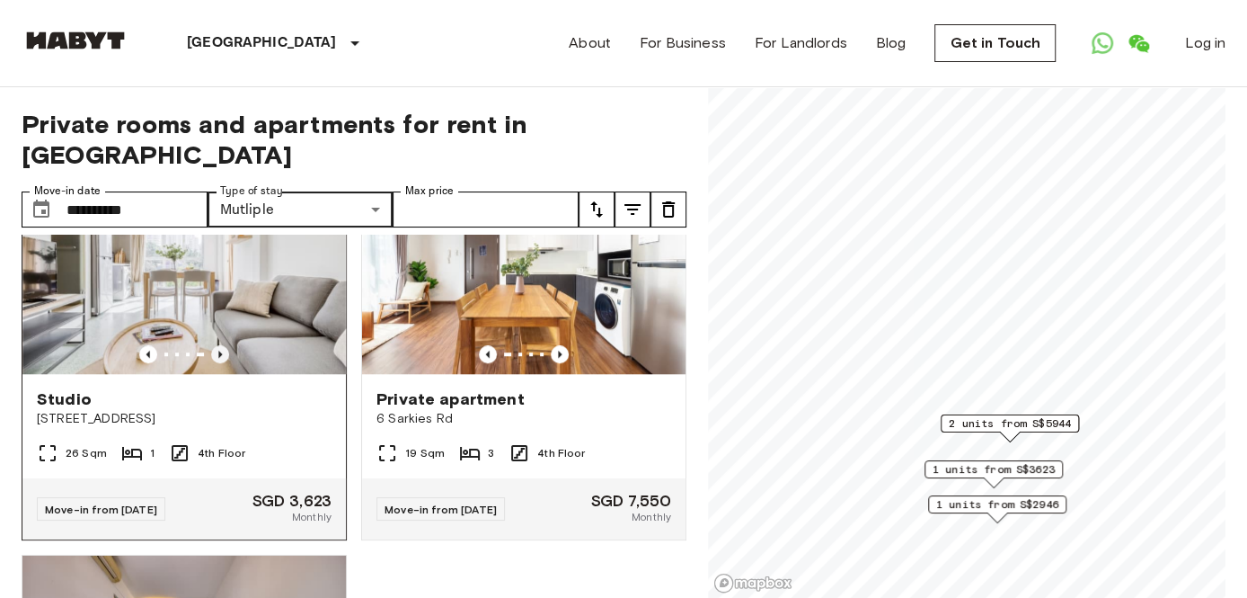
click at [217, 345] on icon "Previous image" at bounding box center [220, 354] width 18 height 18
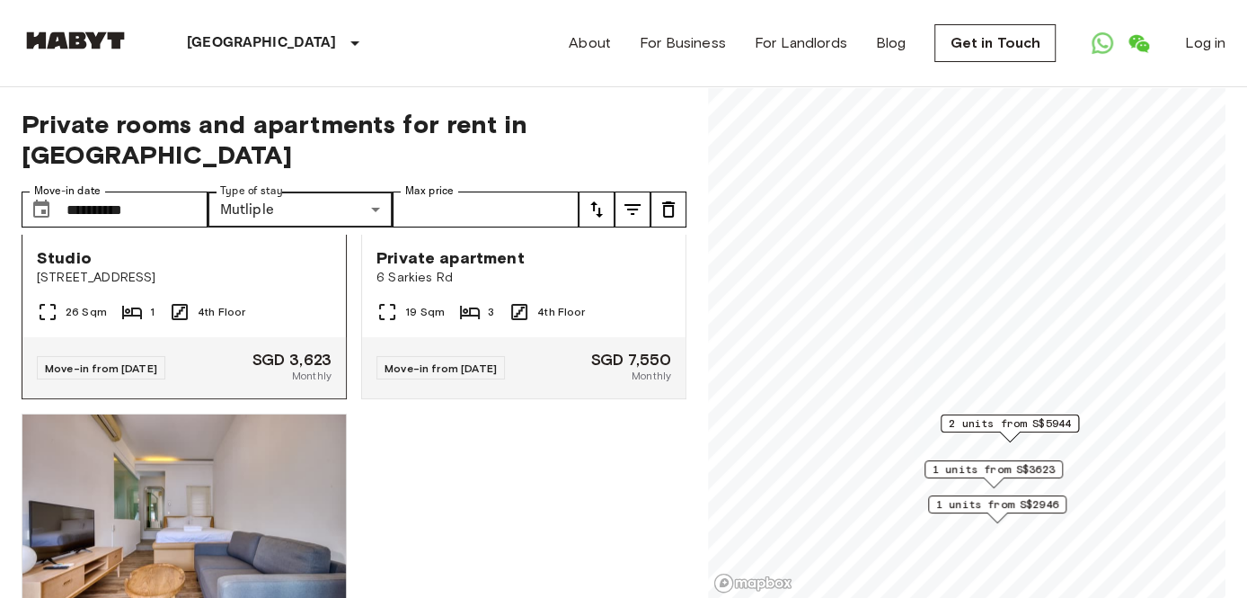
scroll to position [1245, 0]
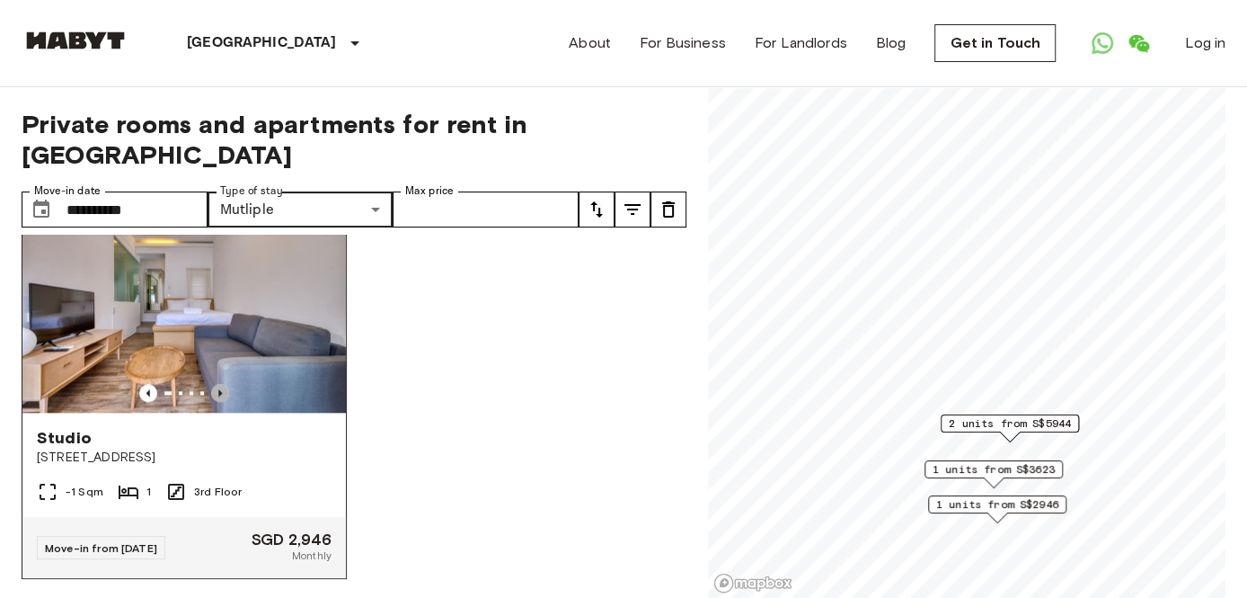
click at [216, 392] on icon "Previous image" at bounding box center [220, 393] width 18 height 18
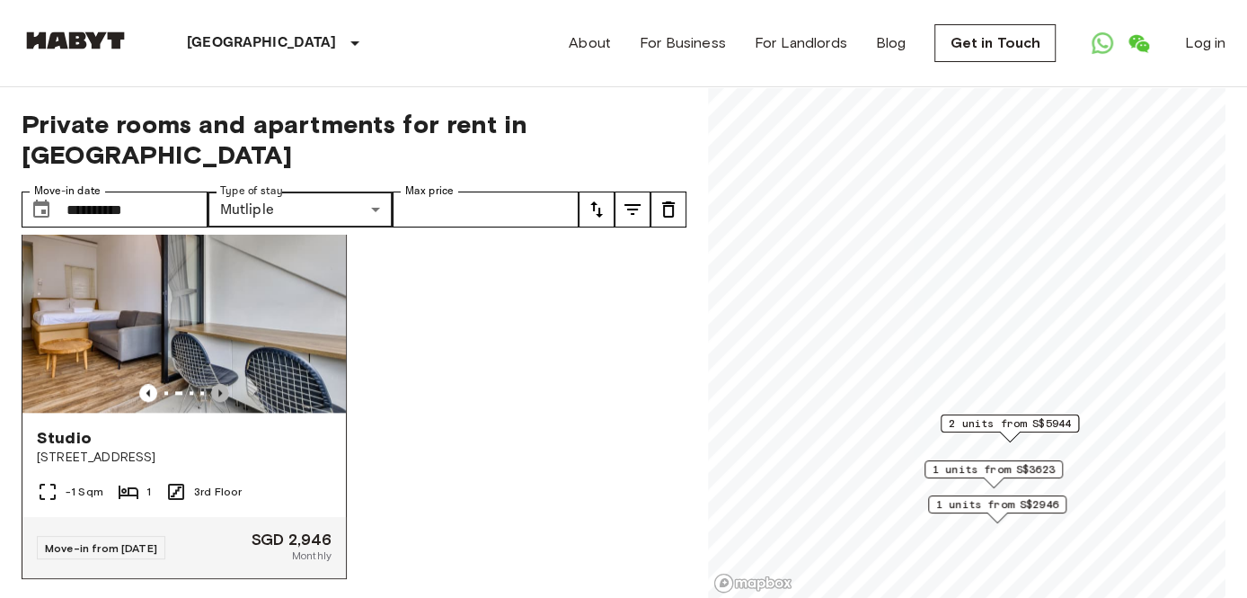
click at [216, 392] on icon "Previous image" at bounding box center [220, 393] width 18 height 18
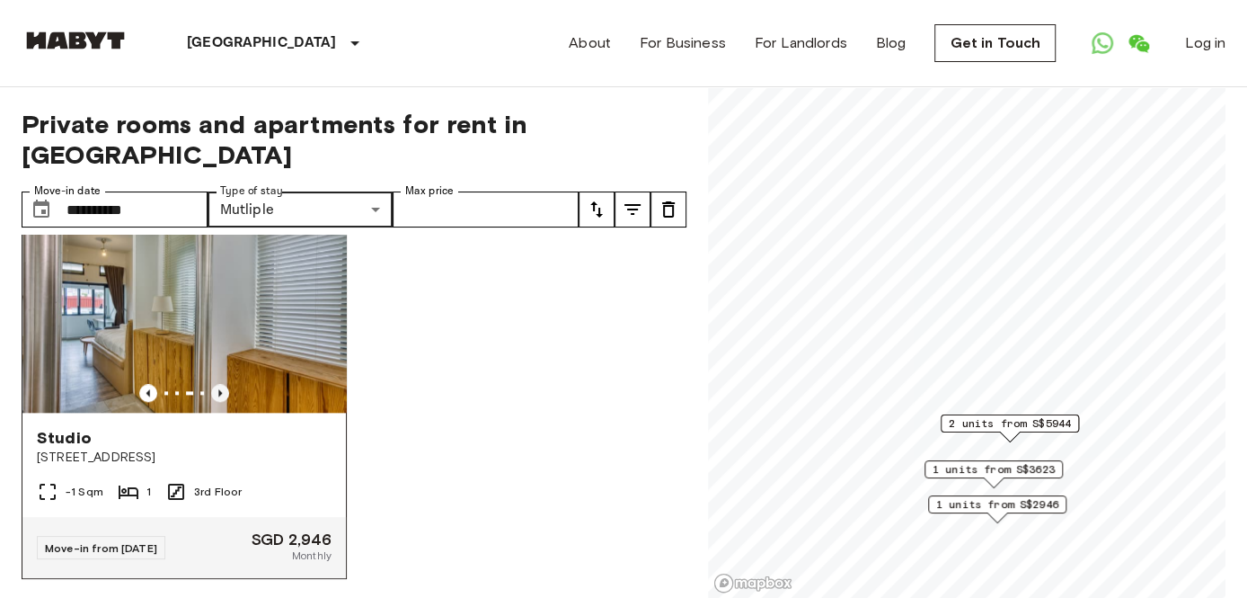
click at [216, 392] on icon "Previous image" at bounding box center [220, 393] width 18 height 18
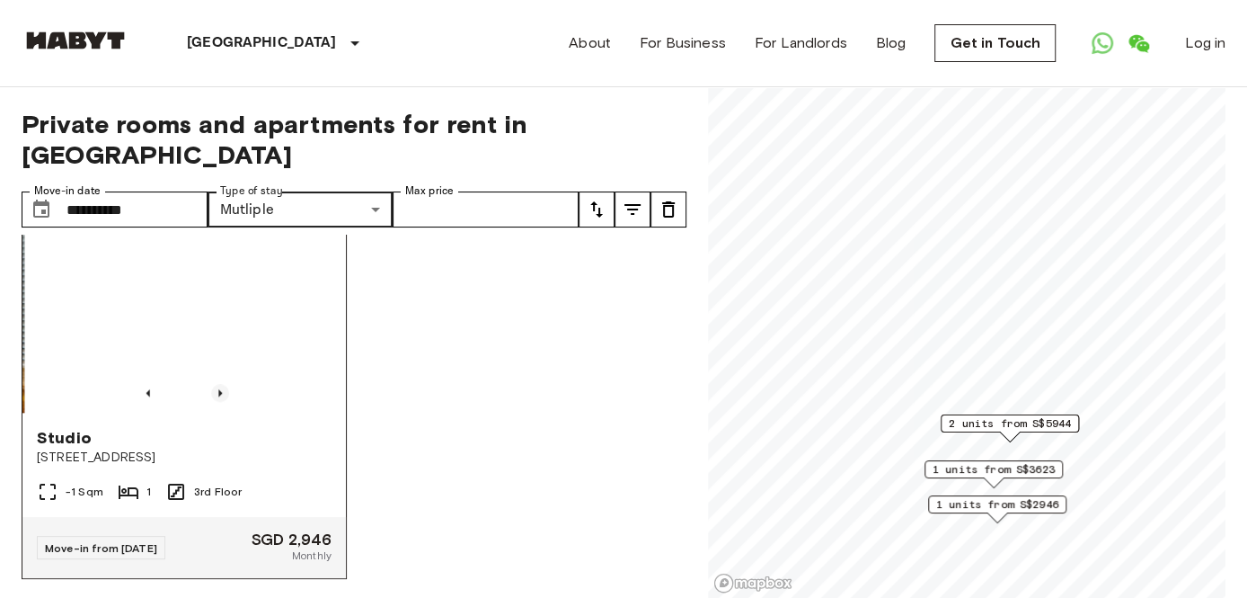
click at [217, 391] on icon "Previous image" at bounding box center [220, 393] width 18 height 18
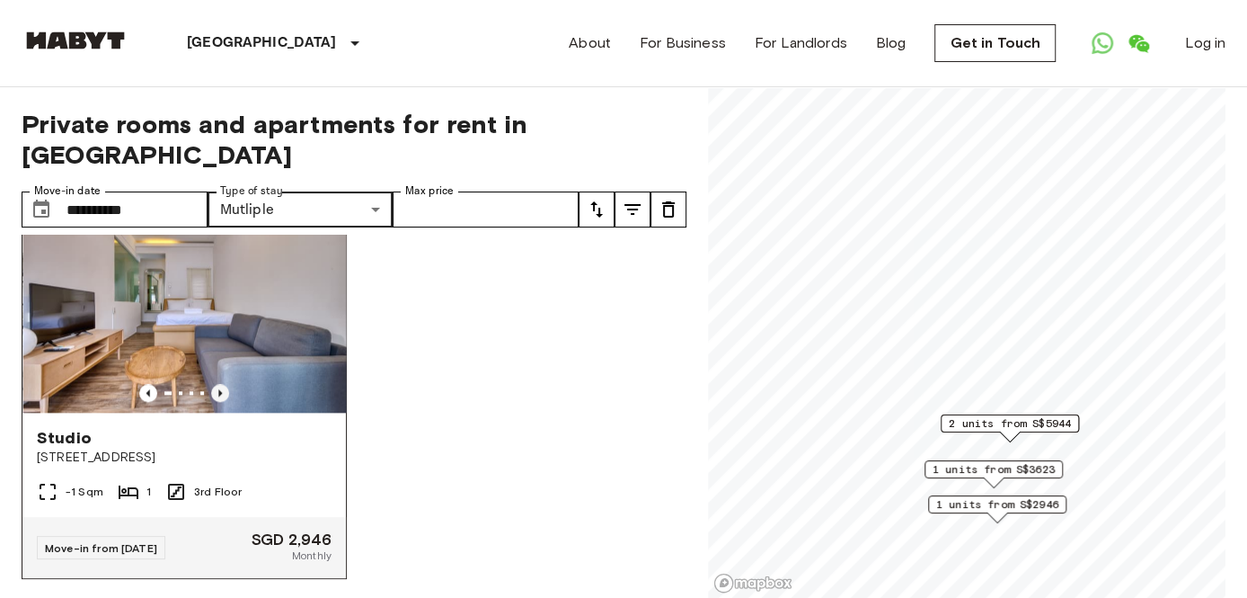
click at [217, 391] on icon "Previous image" at bounding box center [220, 393] width 18 height 18
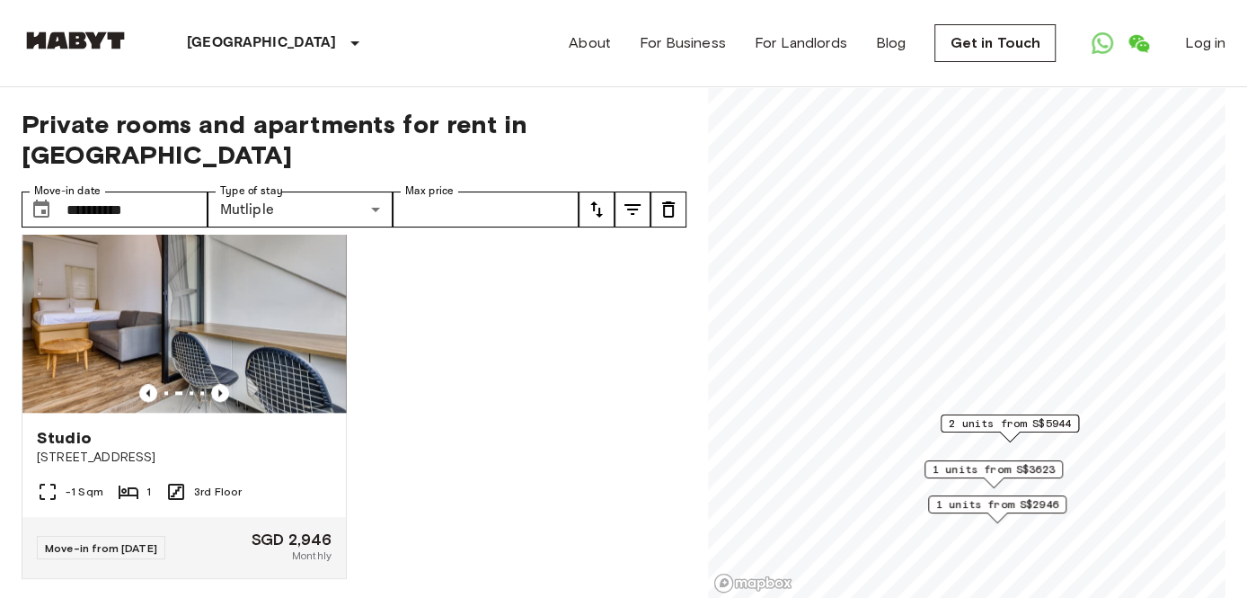
click at [475, 392] on div "Private apartment 6 [PERSON_NAME] 19 Sqm 3 2nd Floor Move-in from [DATE] SGD 7,…" at bounding box center [346, 417] width 679 height 364
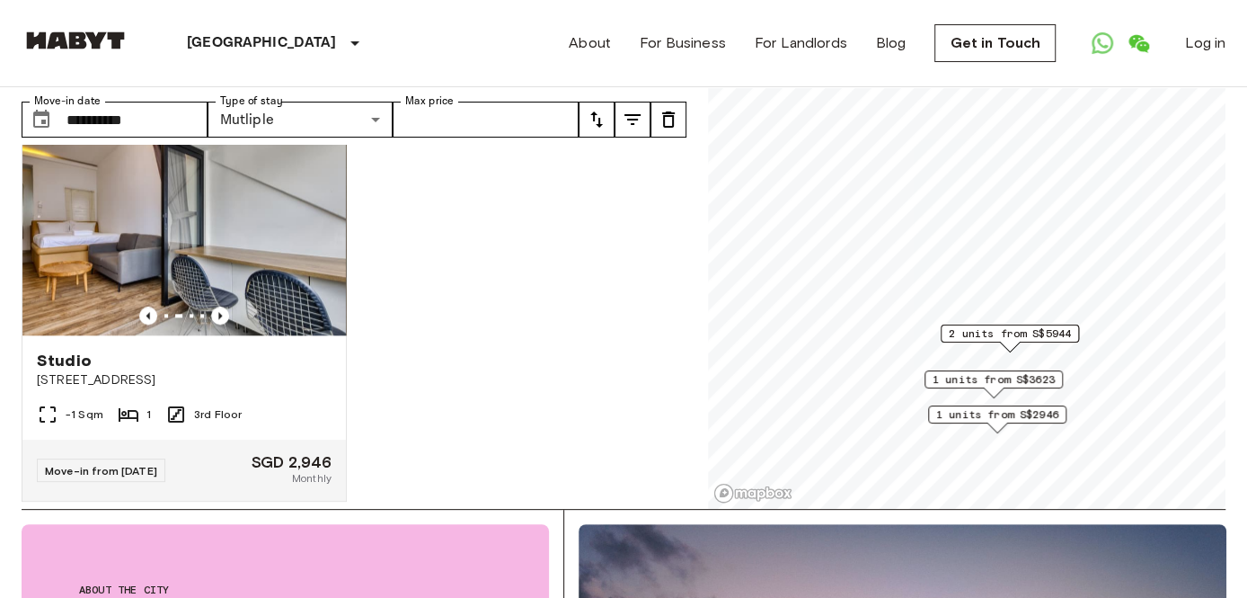
scroll to position [1202, 0]
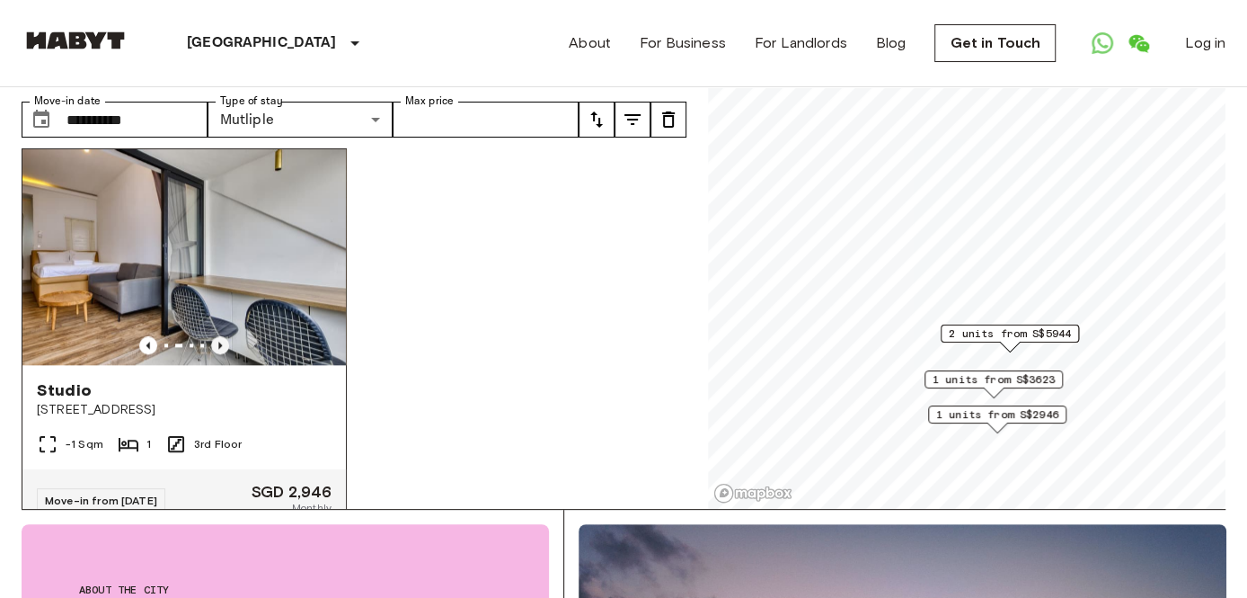
click at [217, 352] on icon "Previous image" at bounding box center [220, 345] width 18 height 18
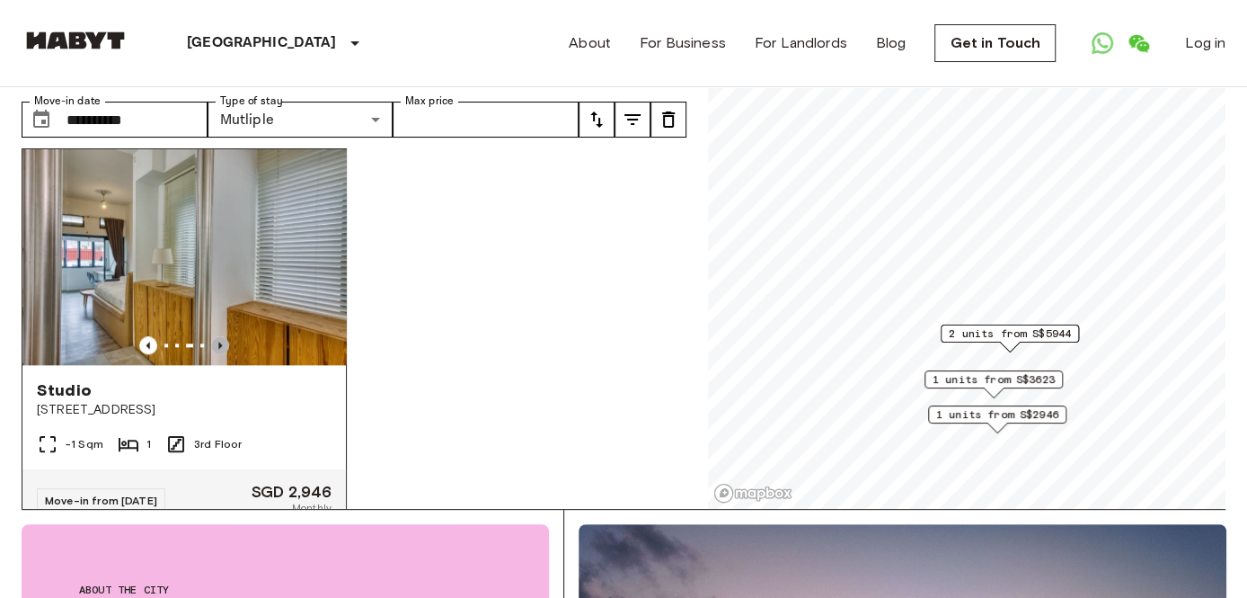
click at [218, 348] on icon "Previous image" at bounding box center [220, 344] width 4 height 7
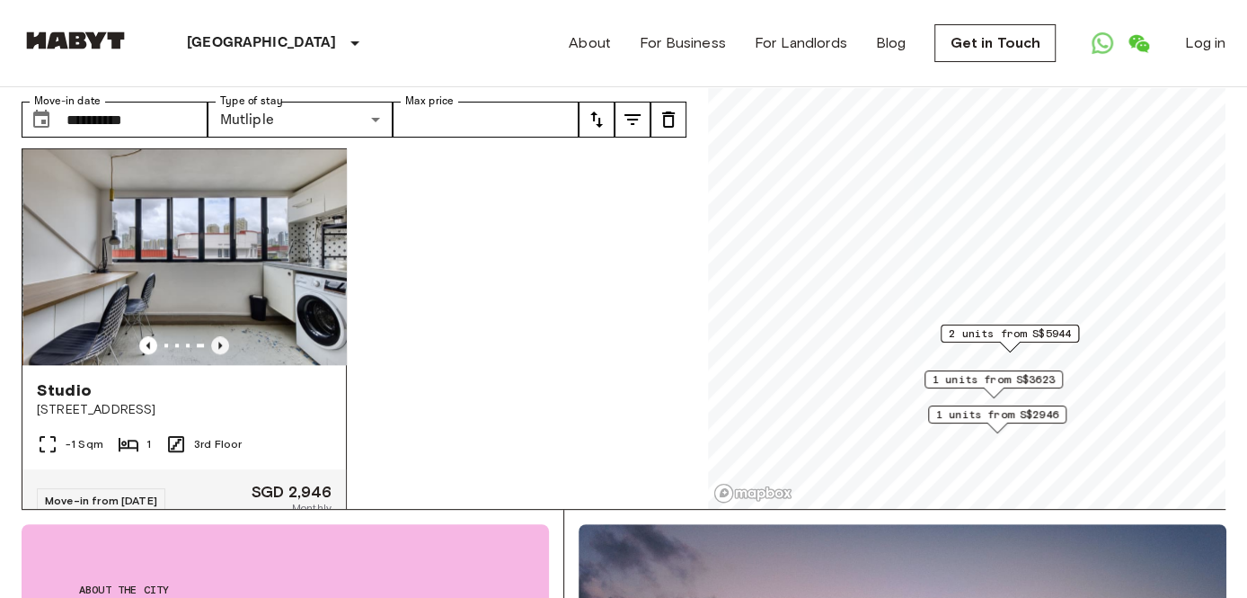
click at [218, 348] on icon "Previous image" at bounding box center [220, 344] width 4 height 7
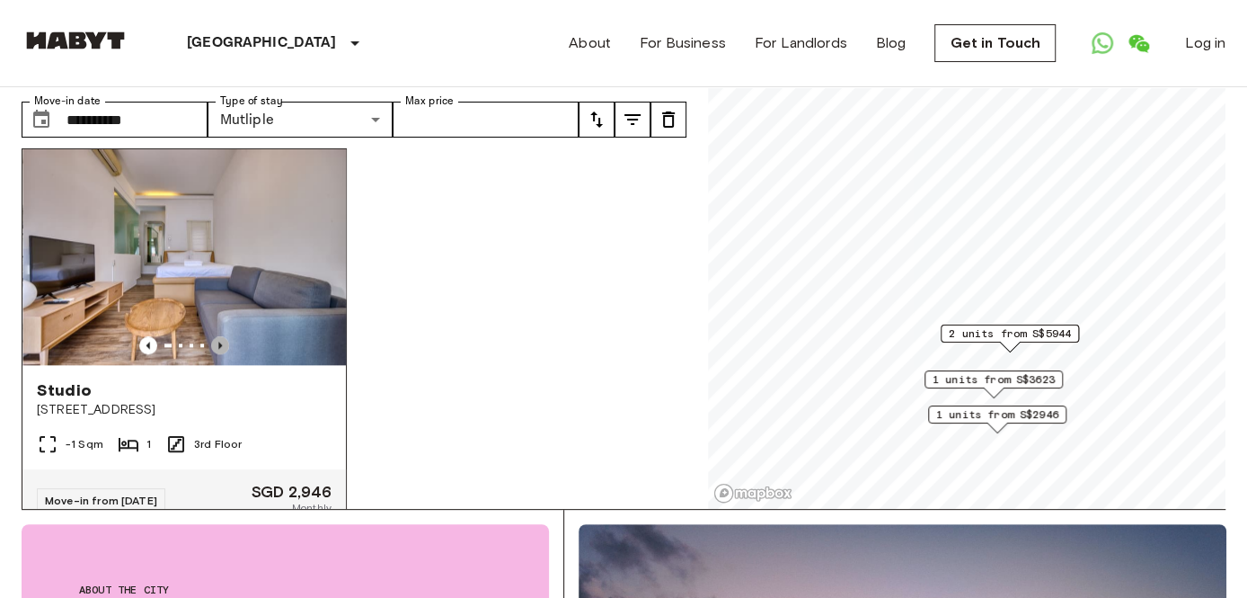
click at [218, 349] on icon "Previous image" at bounding box center [220, 344] width 4 height 7
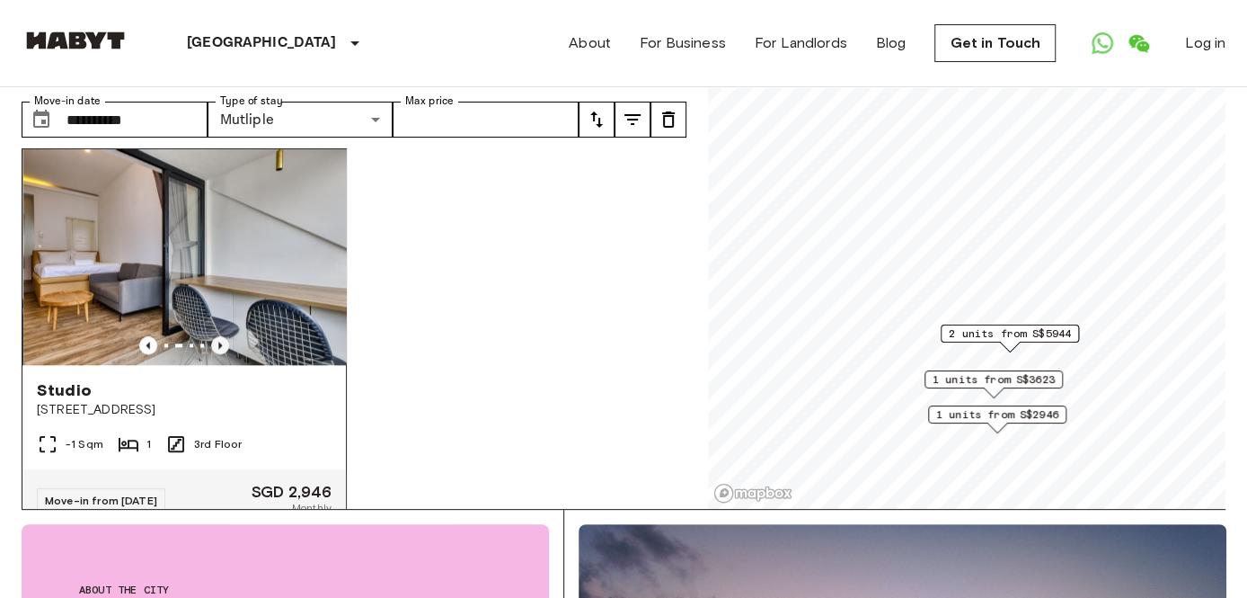
click at [218, 341] on icon "Previous image" at bounding box center [220, 345] width 18 height 18
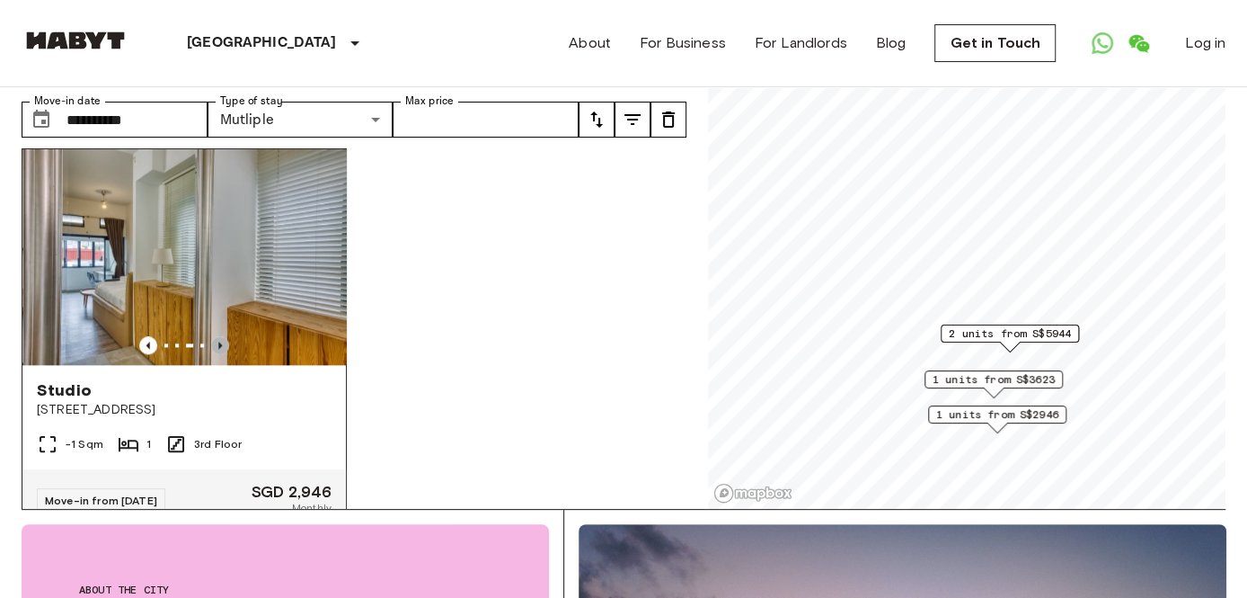
click at [220, 340] on icon "Previous image" at bounding box center [220, 345] width 18 height 18
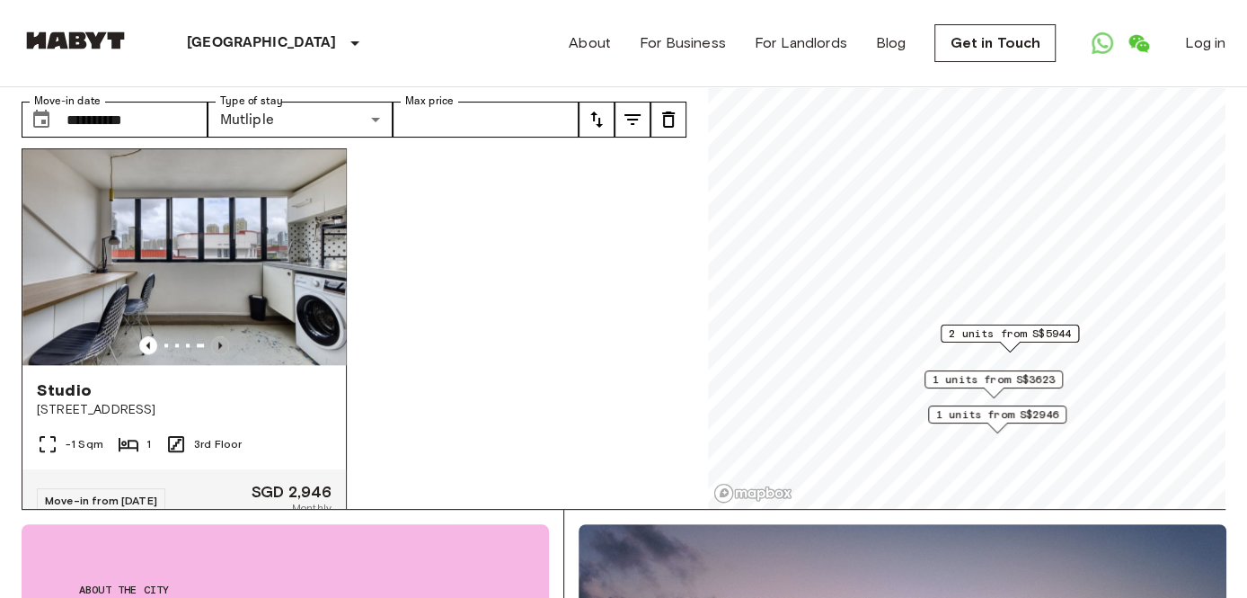
click at [220, 340] on icon "Previous image" at bounding box center [220, 345] width 18 height 18
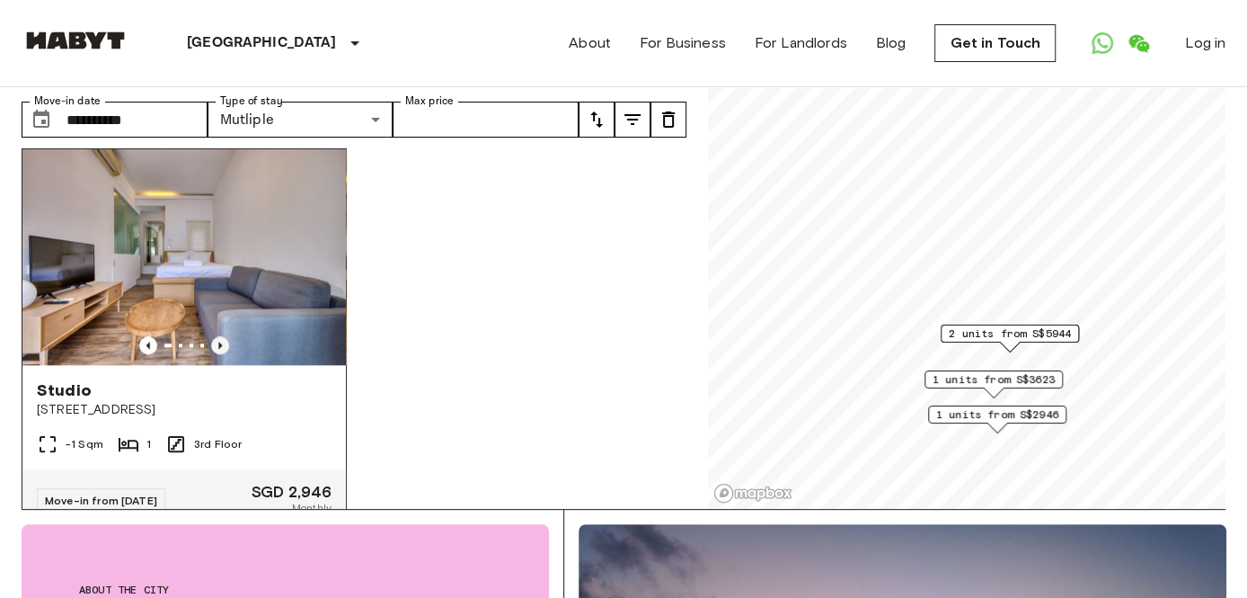
click at [219, 342] on icon "Previous image" at bounding box center [220, 345] width 18 height 18
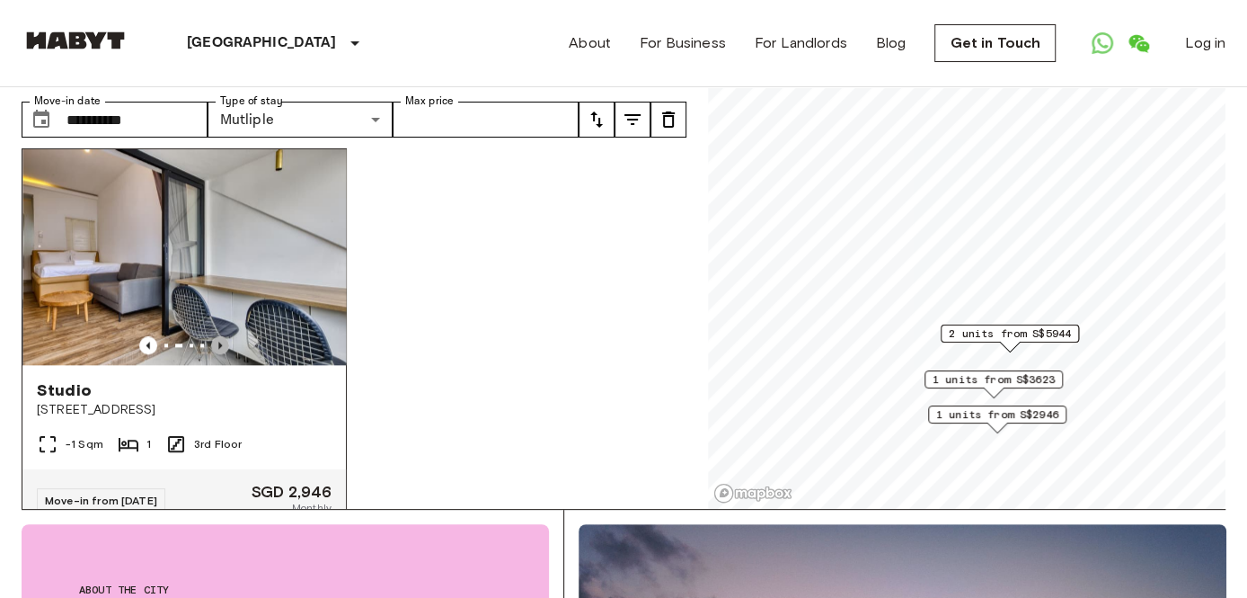
click at [219, 344] on icon "Previous image" at bounding box center [220, 345] width 18 height 18
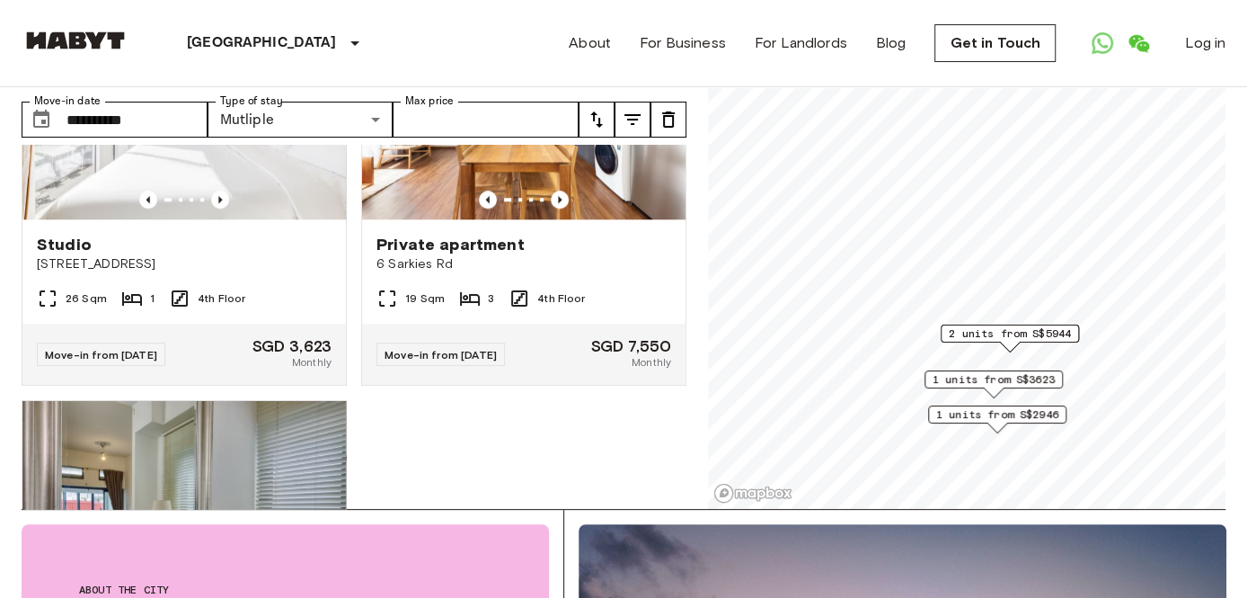
scroll to position [842, 0]
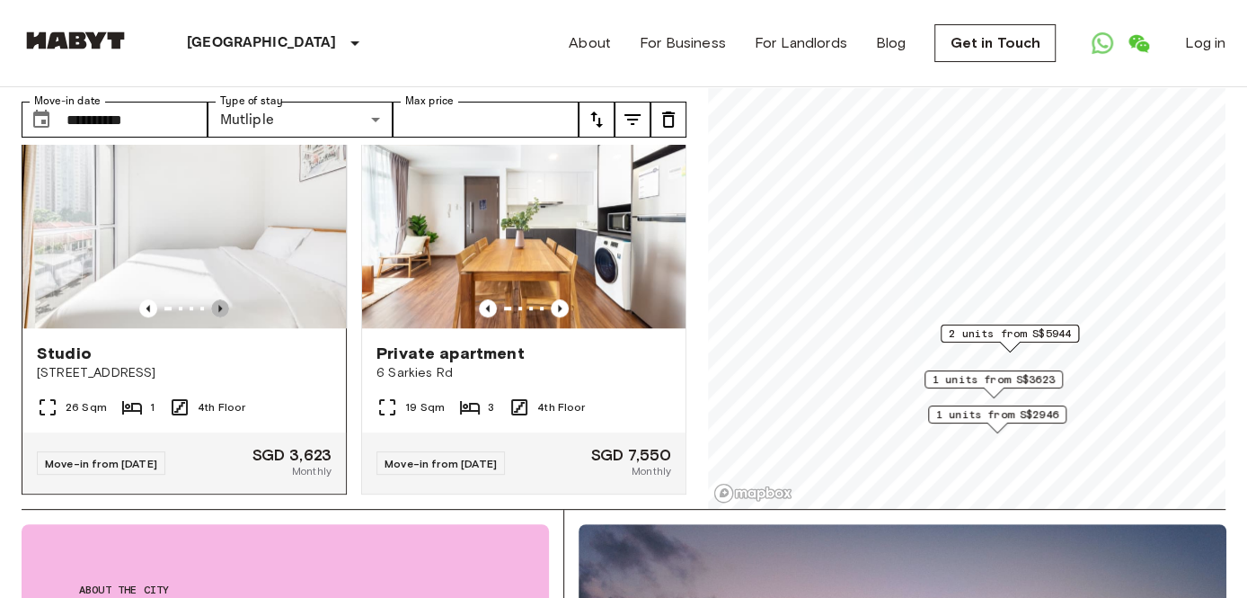
click at [213, 299] on icon "Previous image" at bounding box center [220, 308] width 18 height 18
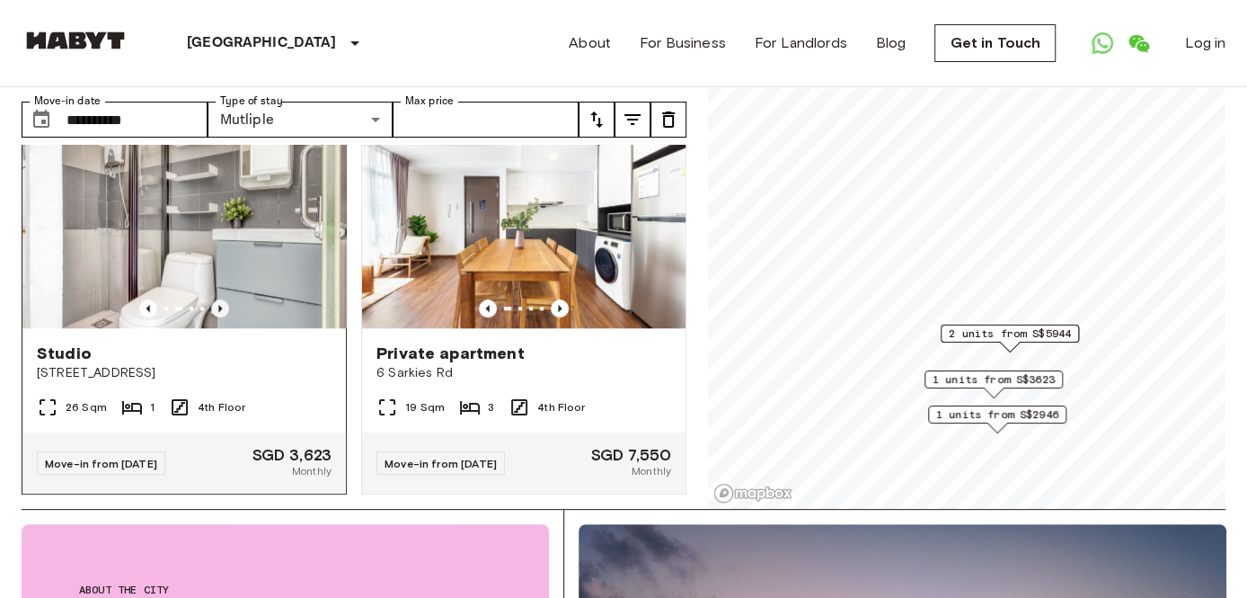
click at [213, 299] on icon "Previous image" at bounding box center [220, 308] width 18 height 18
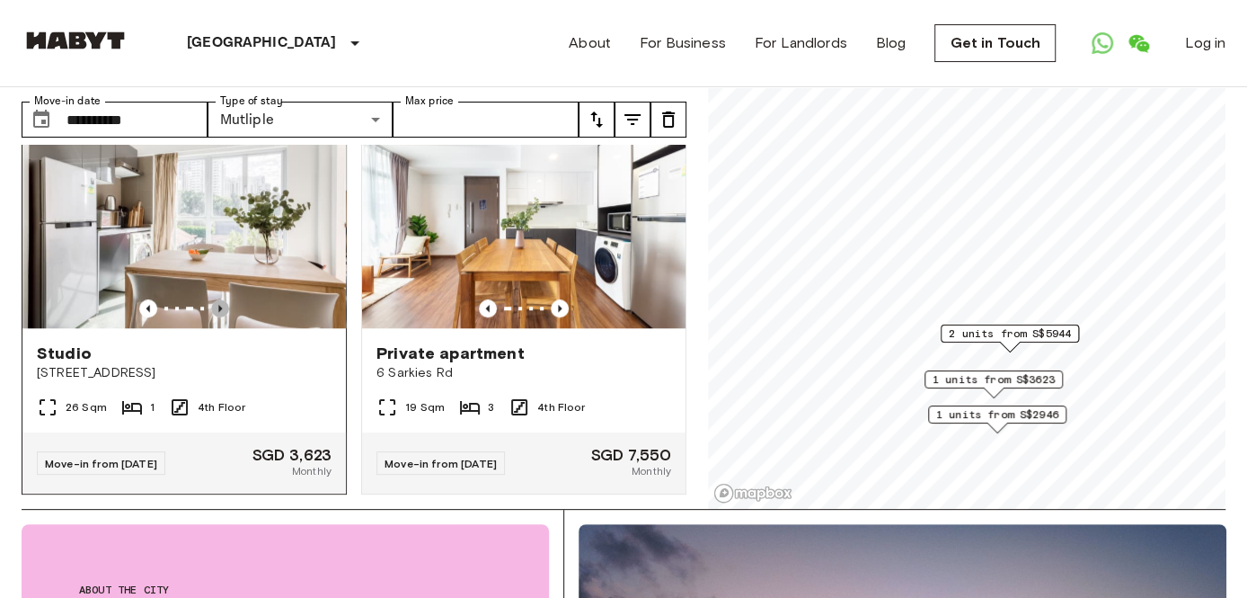
click at [213, 299] on icon "Previous image" at bounding box center [220, 308] width 18 height 18
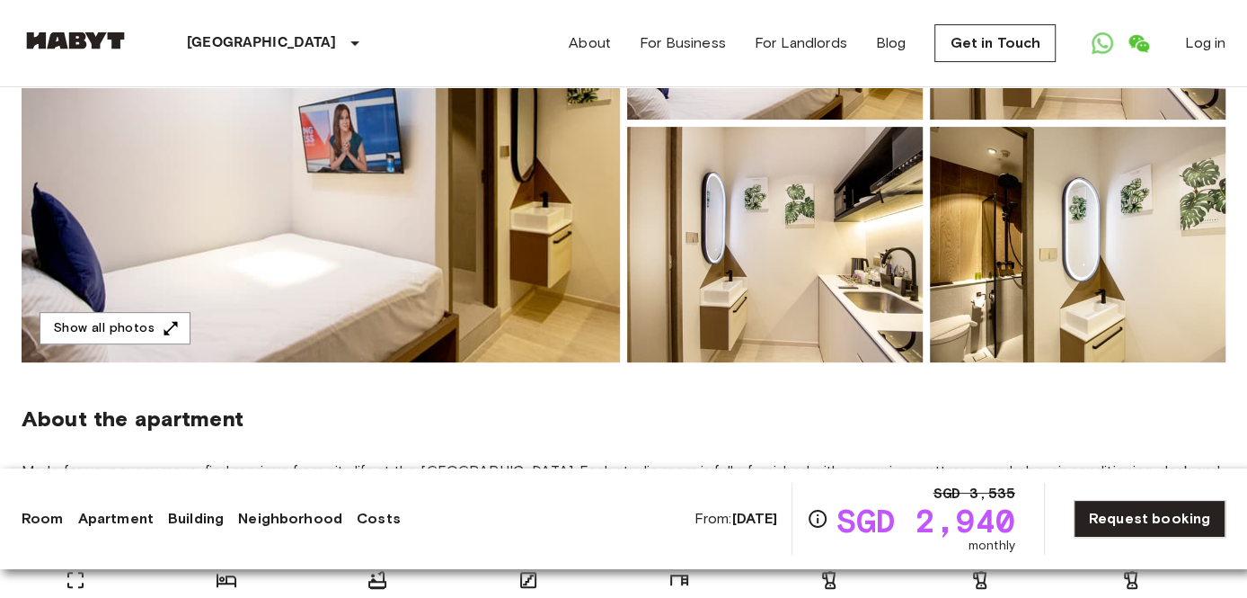
scroll to position [270, 0]
